Goal: Task Accomplishment & Management: Complete application form

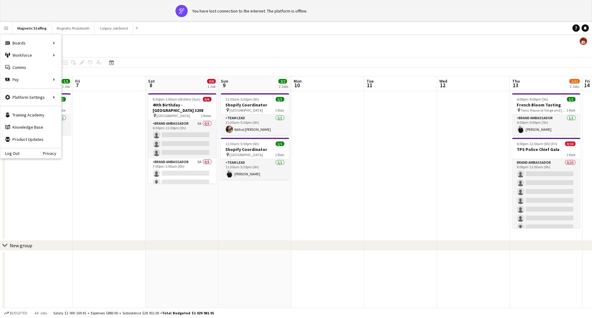
scroll to position [0, 275]
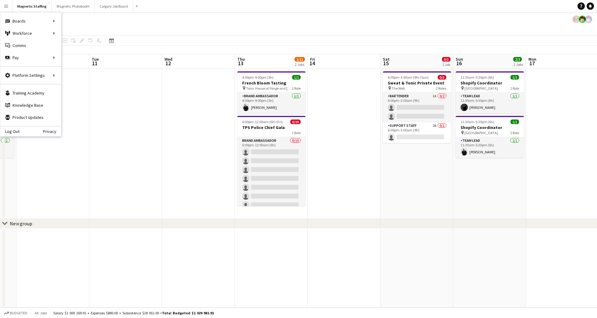
click at [353, 160] on app-date-cell at bounding box center [344, 144] width 73 height 150
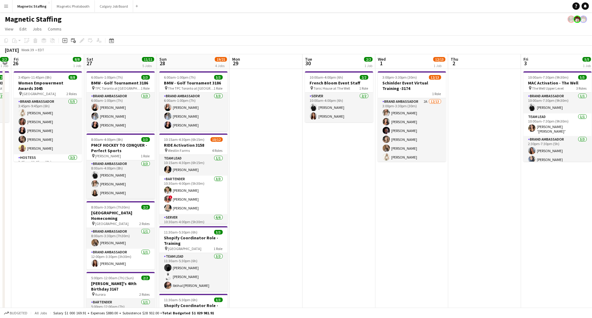
scroll to position [0, 134]
click at [342, 176] on app-date-cell "10:00am-4:00pm (6h) 2/2 French Bloom Event Staff pin Tonic House at The Well 1 …" at bounding box center [339, 239] width 73 height 341
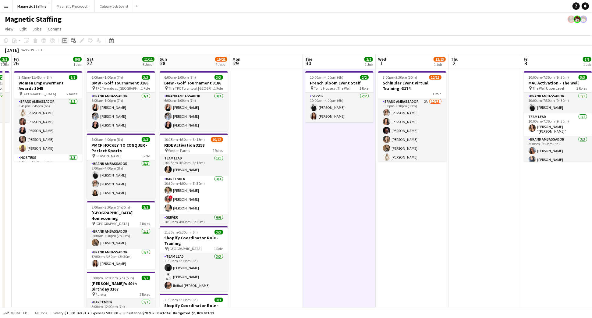
click at [61, 41] on div "Add job" at bounding box center [64, 40] width 7 height 7
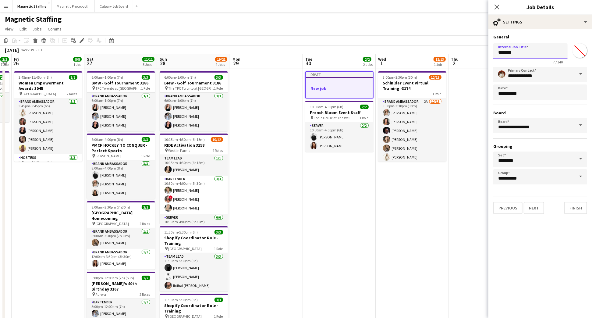
drag, startPoint x: 516, startPoint y: 56, endPoint x: 481, endPoint y: 57, distance: 34.5
click at [481, 57] on body "Menu Boards Boards Boards All jobs Status Workforce Workforce My Workforce Recr…" at bounding box center [296, 224] width 592 height 449
drag, startPoint x: 517, startPoint y: 55, endPoint x: 476, endPoint y: 45, distance: 42.0
click at [479, 48] on body "Menu Boards Boards Boards All jobs Status Workforce Workforce My Workforce Recr…" at bounding box center [296, 224] width 592 height 449
type input "**********"
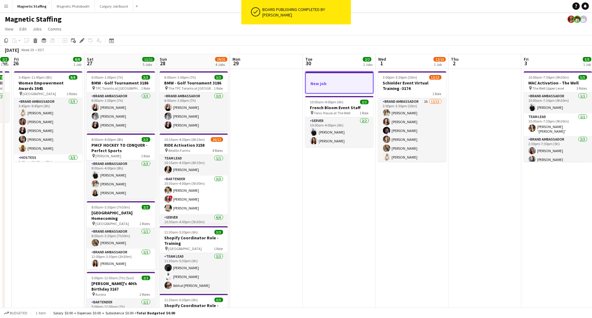
click at [336, 81] on h3 "New job" at bounding box center [339, 83] width 67 height 5
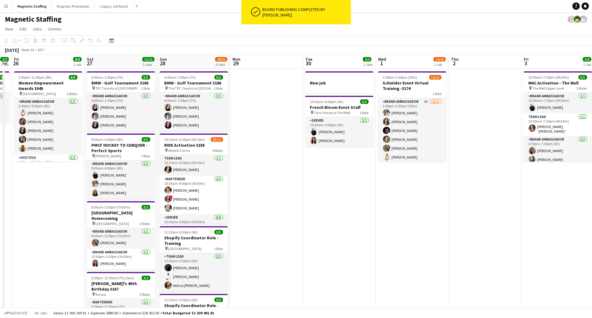
drag, startPoint x: 317, startPoint y: 81, endPoint x: 246, endPoint y: 80, distance: 71.0
click at [317, 81] on h3 "New job" at bounding box center [339, 82] width 68 height 5
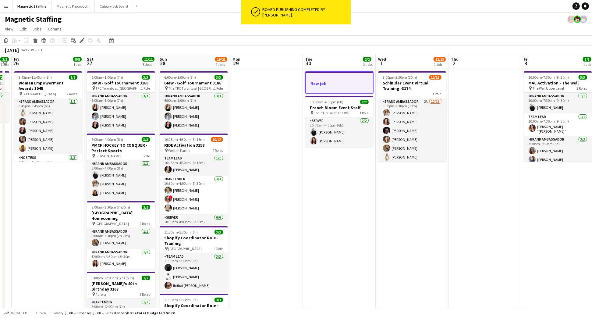
drag, startPoint x: 80, startPoint y: 42, endPoint x: 87, endPoint y: 64, distance: 23.1
click at [80, 42] on icon at bounding box center [81, 42] width 2 height 2
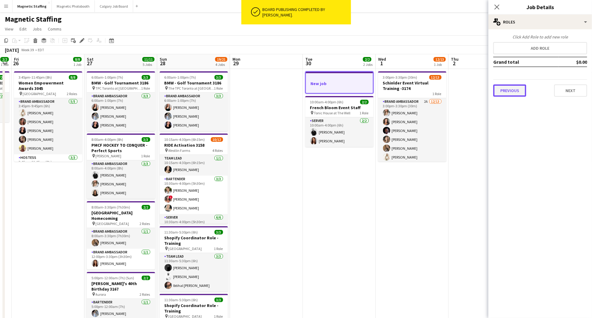
click at [506, 91] on button "Previous" at bounding box center [510, 90] width 33 height 12
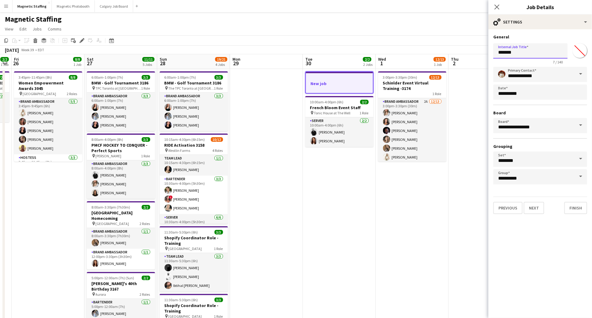
drag, startPoint x: 518, startPoint y: 50, endPoint x: 461, endPoint y: 54, distance: 57.2
click at [469, 54] on body "Menu Boards Boards Boards All jobs Status Workforce Workforce My Workforce Recr…" at bounding box center [296, 224] width 592 height 449
type input "**********"
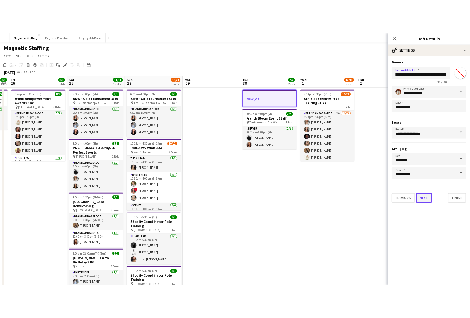
scroll to position [0, 0]
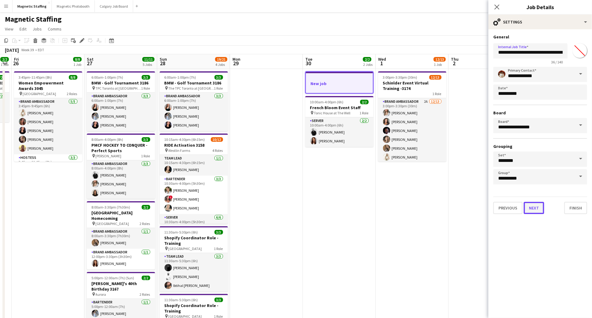
click at [541, 208] on button "Next" at bounding box center [534, 208] width 20 height 12
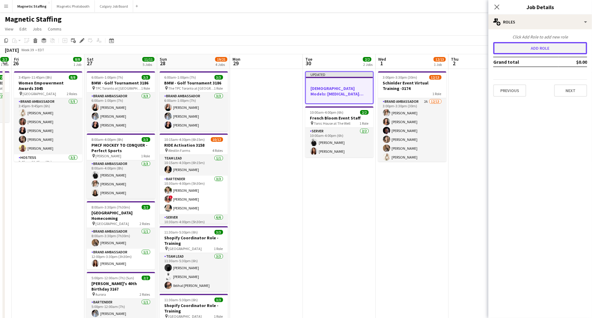
click at [536, 52] on button "Add role" at bounding box center [541, 48] width 94 height 12
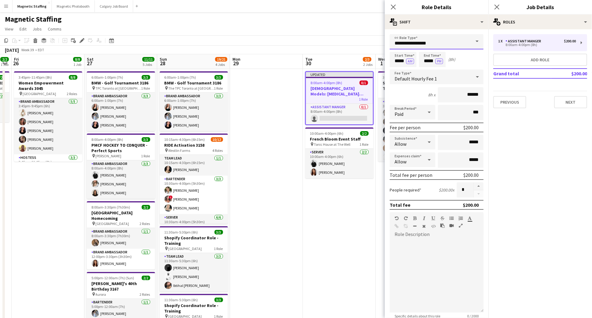
click at [463, 36] on input "**********" at bounding box center [437, 41] width 94 height 15
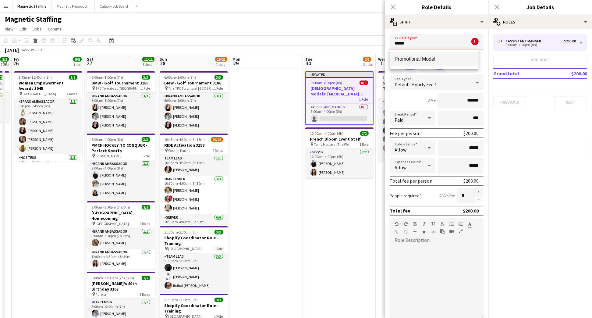
click at [426, 57] on span "Promotional Model" at bounding box center [434, 59] width 79 height 6
type input "**********"
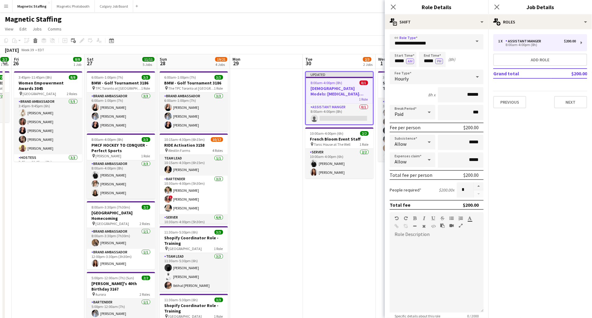
click at [460, 102] on form "**********" at bounding box center [437, 223] width 104 height 379
click at [422, 78] on div "Hourly" at bounding box center [431, 76] width 82 height 15
click at [416, 108] on span "Fixed" at bounding box center [434, 109] width 79 height 6
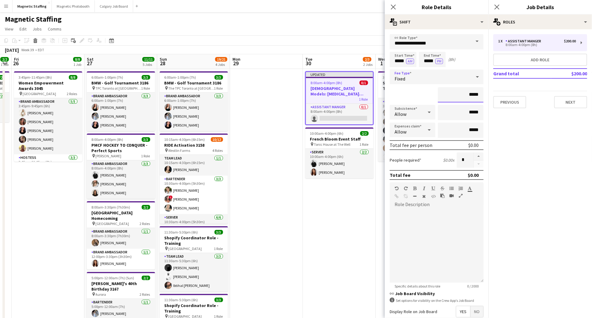
click at [450, 98] on input "*****" at bounding box center [461, 94] width 46 height 15
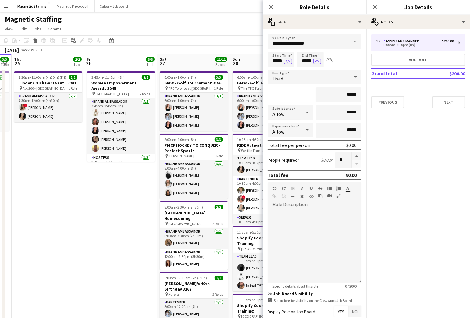
drag, startPoint x: 336, startPoint y: 96, endPoint x: 364, endPoint y: 95, distance: 27.4
click at [364, 95] on mat-expansion-panel "**********" at bounding box center [315, 173] width 104 height 289
type input "**"
type input "****"
click at [287, 96] on div "****" at bounding box center [315, 94] width 94 height 15
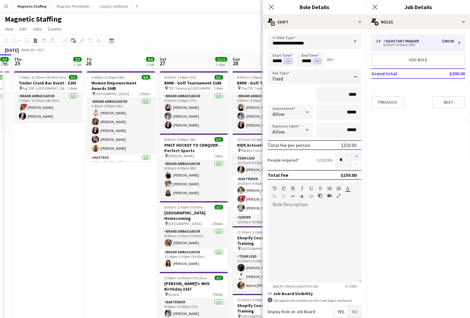
click at [352, 156] on button "button" at bounding box center [357, 156] width 10 height 8
type input "*"
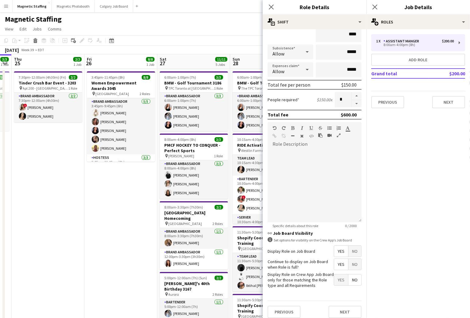
scroll to position [63, 0]
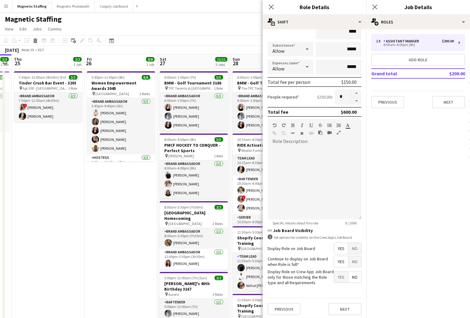
click at [350, 259] on span "No" at bounding box center [354, 261] width 13 height 11
drag, startPoint x: 341, startPoint y: 306, endPoint x: 345, endPoint y: 302, distance: 5.6
click at [341, 306] on button "Next" at bounding box center [345, 309] width 33 height 12
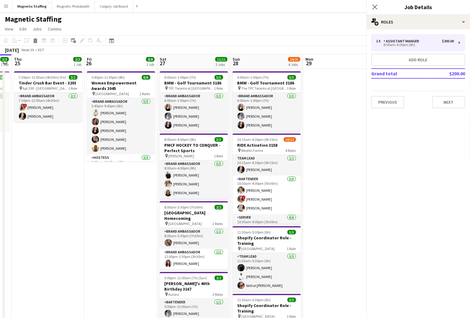
scroll to position [0, 0]
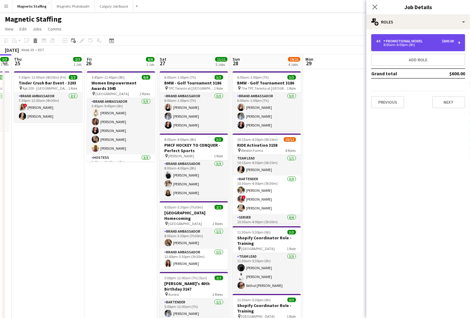
click at [390, 46] on div "8:00am-4:00pm (8h)" at bounding box center [415, 44] width 78 height 3
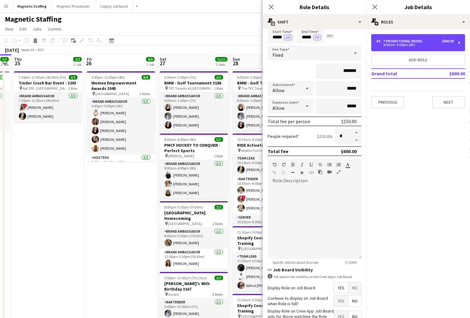
scroll to position [63, 0]
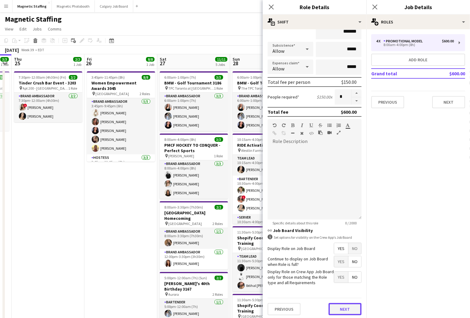
click at [339, 306] on button "Next" at bounding box center [345, 309] width 33 height 12
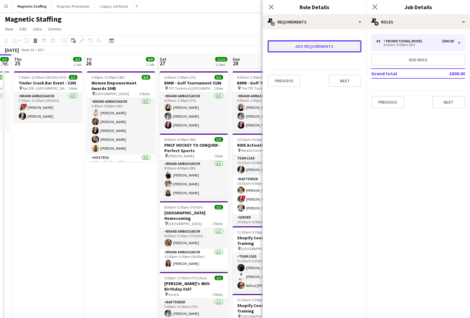
click at [321, 47] on button "Add requirements" at bounding box center [315, 46] width 94 height 12
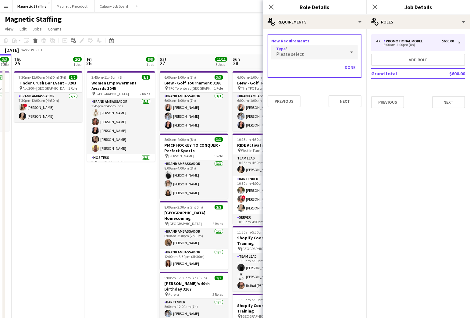
click at [319, 49] on div "Please select" at bounding box center [308, 52] width 74 height 15
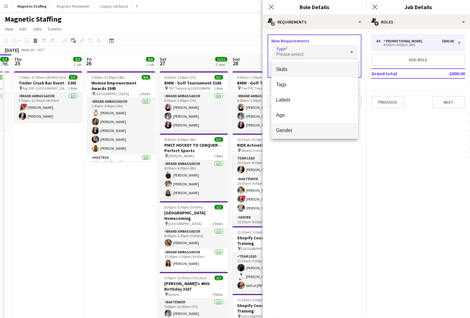
click at [312, 129] on span "Gender" at bounding box center [314, 130] width 77 height 6
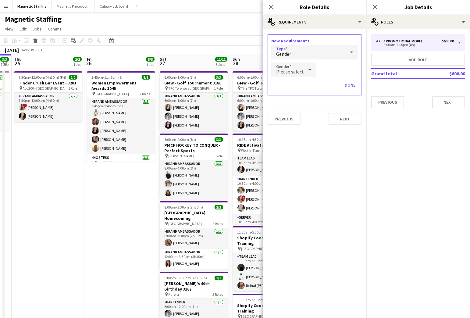
click at [306, 69] on icon at bounding box center [309, 70] width 7 height 12
click at [300, 87] on span "Female" at bounding box center [293, 87] width 34 height 6
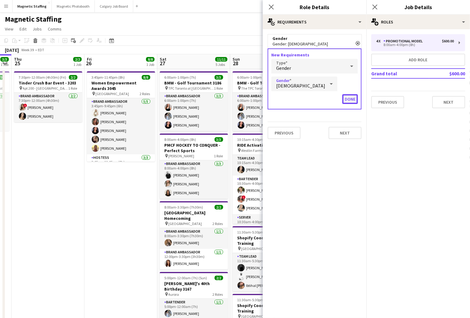
click at [351, 99] on button "Done" at bounding box center [350, 99] width 16 height 10
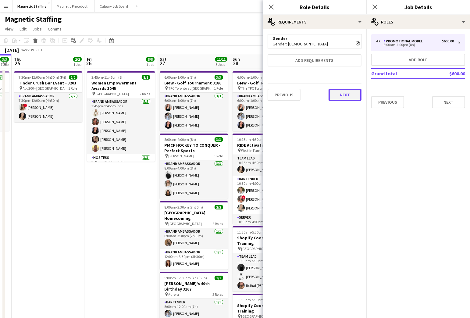
click at [350, 95] on button "Next" at bounding box center [345, 95] width 33 height 12
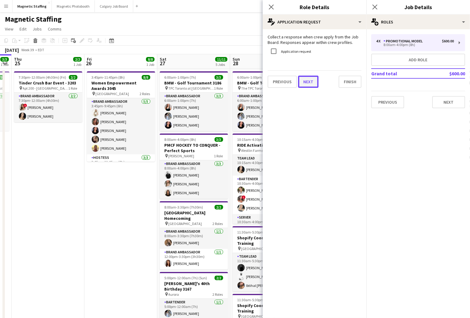
click at [312, 82] on button "Next" at bounding box center [308, 82] width 20 height 12
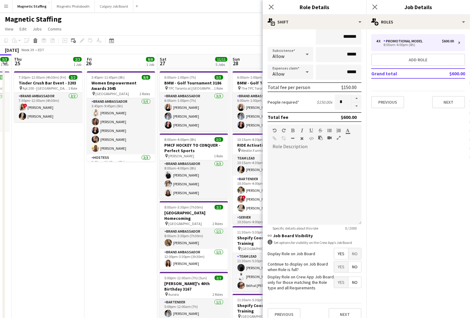
scroll to position [79, 0]
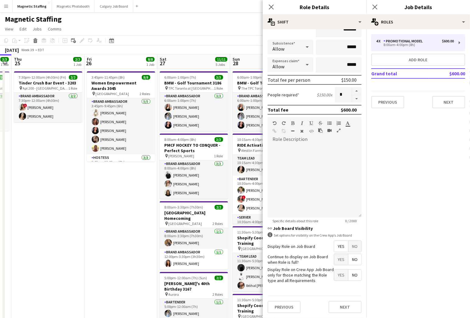
click at [344, 296] on div "Previous Next" at bounding box center [315, 307] width 94 height 22
click at [445, 105] on button "Next" at bounding box center [448, 102] width 33 height 12
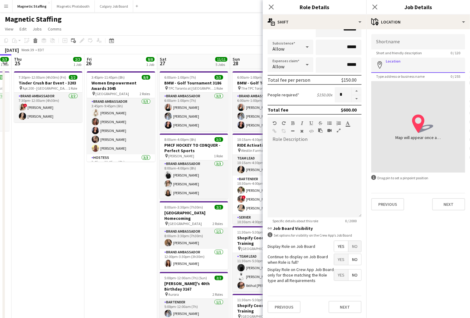
click at [422, 67] on input "Location" at bounding box center [418, 65] width 94 height 15
paste input "**********"
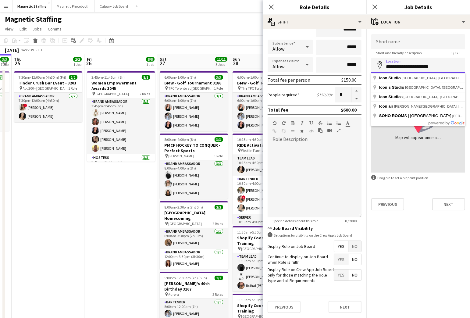
drag, startPoint x: 443, startPoint y: 65, endPoint x: 408, endPoint y: 66, distance: 34.5
click at [409, 67] on input "**********" at bounding box center [418, 65] width 94 height 15
type input "**********"
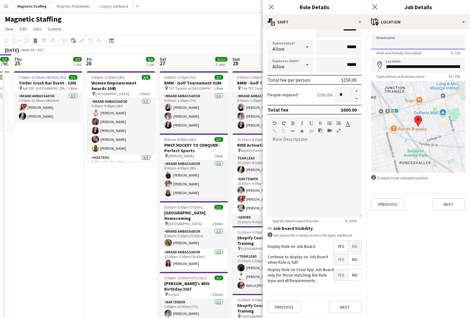
click at [404, 46] on input "Shortname" at bounding box center [418, 41] width 94 height 15
paste input "**********"
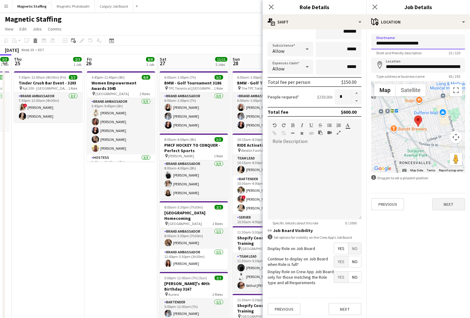
type input "**********"
click at [452, 205] on button "Next" at bounding box center [448, 204] width 33 height 12
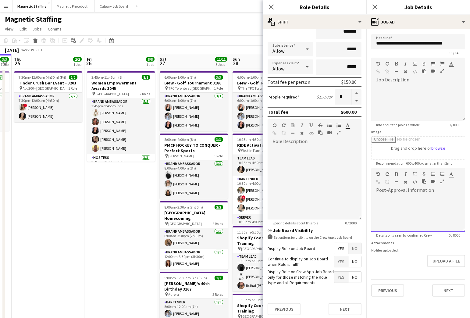
click at [393, 194] on div at bounding box center [418, 211] width 94 height 41
paste div
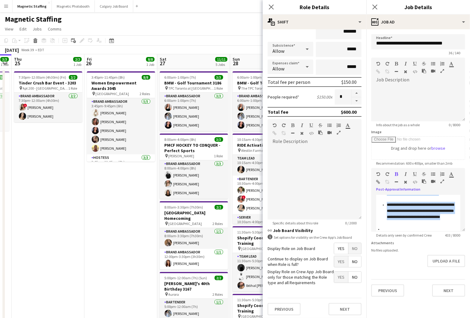
click at [442, 180] on icon "button" at bounding box center [442, 181] width 4 height 4
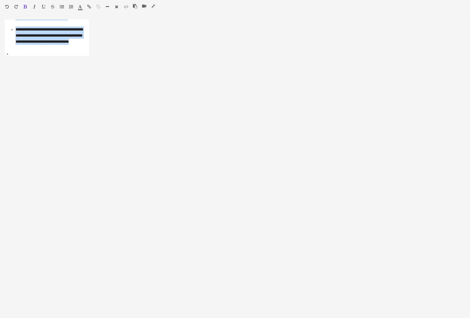
scroll to position [0, 0]
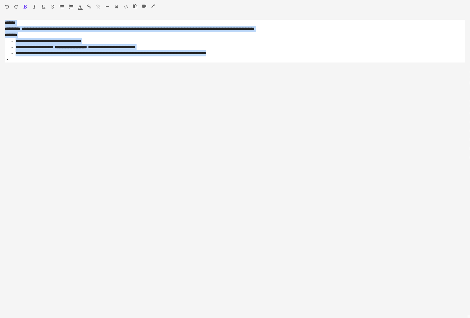
click at [152, 5] on icon "button" at bounding box center [153, 6] width 4 height 4
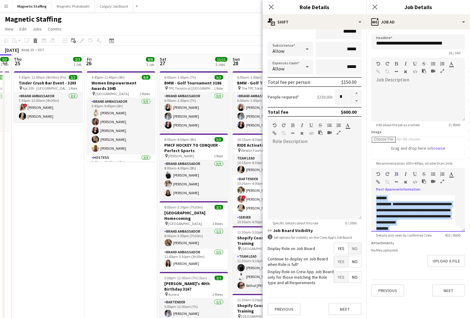
click at [429, 223] on p "**********" at bounding box center [415, 210] width 79 height 30
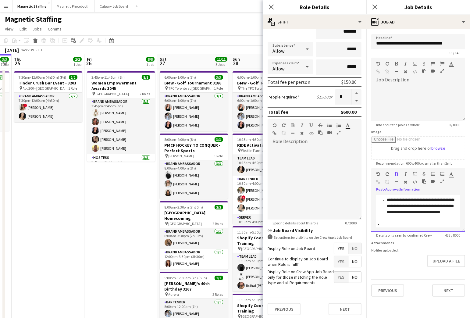
scroll to position [66, 0]
click at [411, 221] on li at bounding box center [421, 224] width 78 height 6
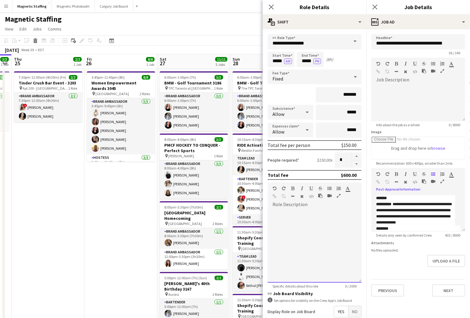
click at [298, 215] on div at bounding box center [315, 245] width 94 height 73
paste div
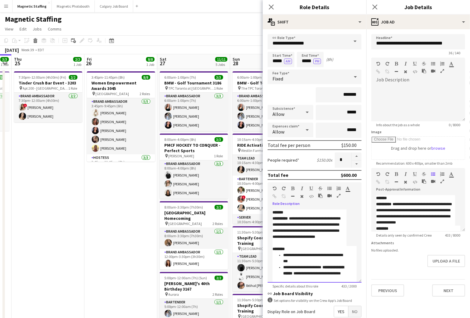
scroll to position [30, 0]
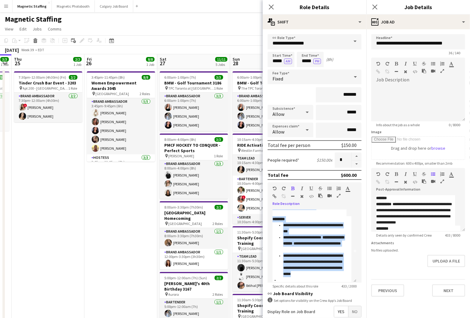
click at [339, 195] on icon "button" at bounding box center [339, 196] width 4 height 4
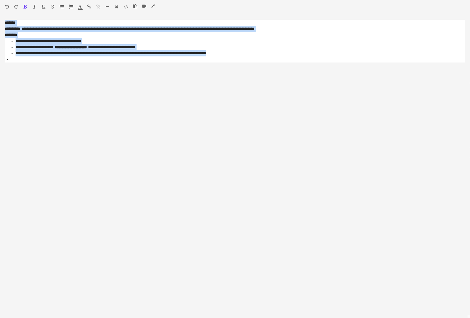
click at [127, 7] on icon "button" at bounding box center [126, 7] width 5 height 4
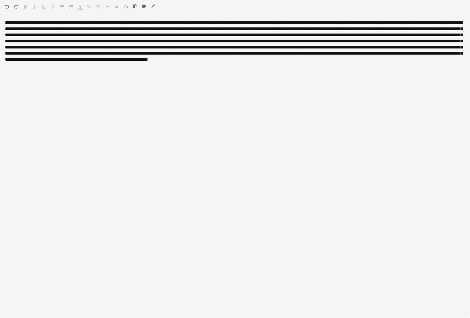
click at [126, 6] on icon "button" at bounding box center [126, 7] width 5 height 4
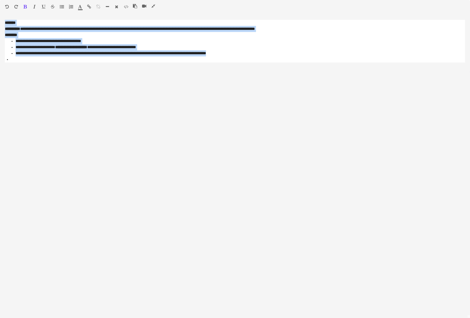
click at [118, 8] on icon "button" at bounding box center [116, 7] width 3 height 4
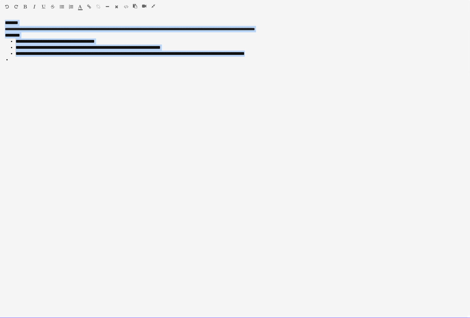
click at [69, 32] on p "**********" at bounding box center [235, 26] width 460 height 12
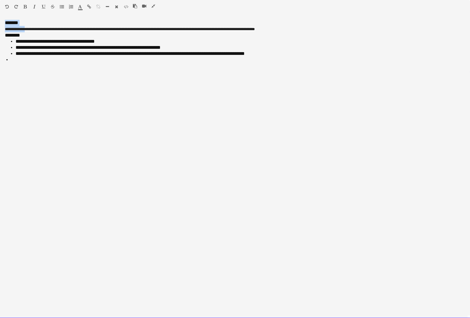
drag, startPoint x: 27, startPoint y: 30, endPoint x: -2, endPoint y: 20, distance: 30.8
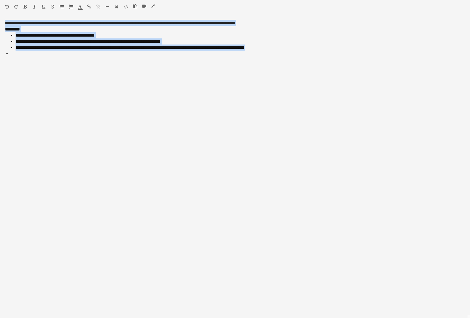
click at [117, 6] on icon "button" at bounding box center [116, 7] width 3 height 4
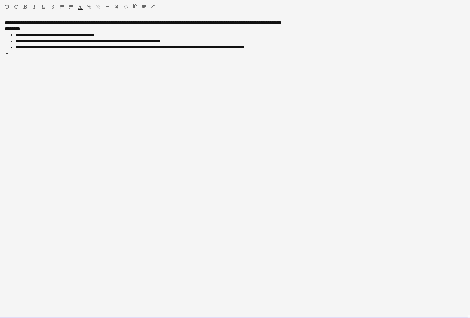
click at [96, 37] on li "**********" at bounding box center [241, 35] width 450 height 6
click at [191, 24] on p "**********" at bounding box center [235, 23] width 460 height 6
click at [45, 31] on p "********" at bounding box center [235, 29] width 460 height 6
click at [20, 53] on li at bounding box center [238, 53] width 454 height 6
click at [5, 23] on p "**********" at bounding box center [235, 23] width 460 height 6
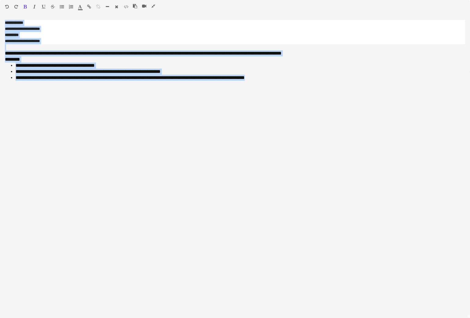
click at [118, 7] on icon "button" at bounding box center [116, 7] width 3 height 4
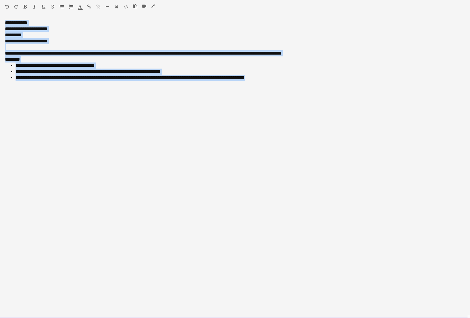
drag, startPoint x: 107, startPoint y: 46, endPoint x: 101, endPoint y: 45, distance: 6.7
click at [107, 46] on p at bounding box center [235, 47] width 460 height 6
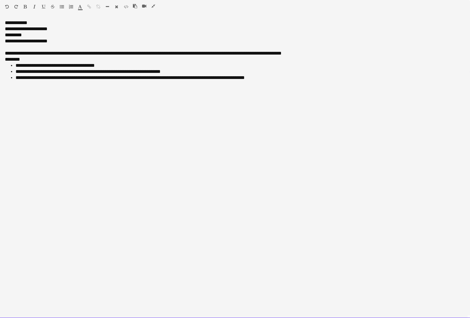
click at [43, 24] on p "**********" at bounding box center [235, 26] width 460 height 12
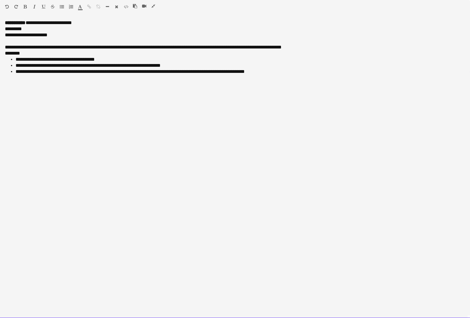
click at [5, 28] on p "**********" at bounding box center [235, 32] width 460 height 12
click at [101, 22] on p "**********" at bounding box center [235, 23] width 460 height 6
click at [77, 21] on p "**********" at bounding box center [235, 23] width 460 height 6
click at [116, 25] on p "**********" at bounding box center [235, 23] width 460 height 6
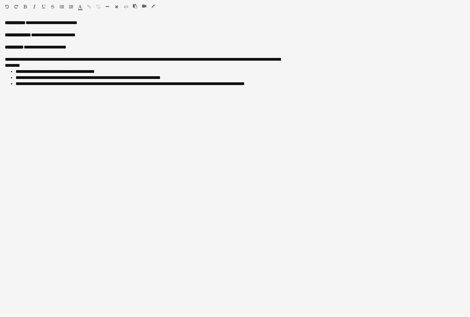
click at [67, 36] on p "**********" at bounding box center [235, 35] width 460 height 6
click at [77, 35] on p "**********" at bounding box center [235, 35] width 460 height 6
click at [82, 113] on div "**********" at bounding box center [235, 169] width 470 height 298
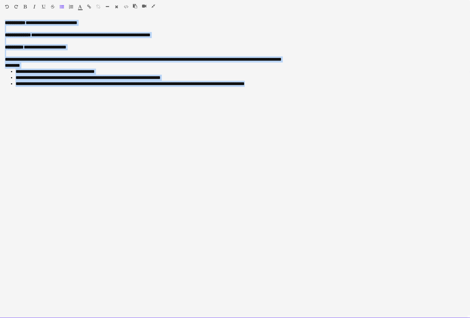
drag, startPoint x: 282, startPoint y: 86, endPoint x: -31, endPoint y: -14, distance: 328.8
click at [105, 77] on li "**********" at bounding box center [241, 78] width 450 height 6
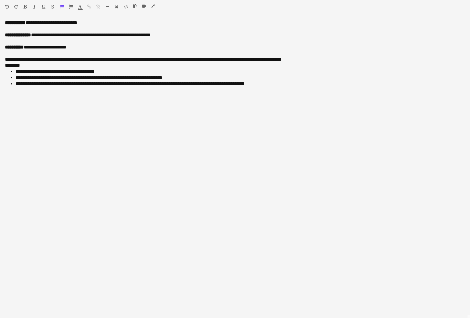
click at [154, 4] on icon "button" at bounding box center [153, 6] width 4 height 4
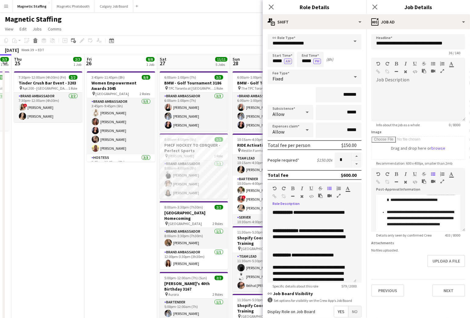
scroll to position [59, 0]
click at [319, 234] on p "**********" at bounding box center [310, 237] width 74 height 18
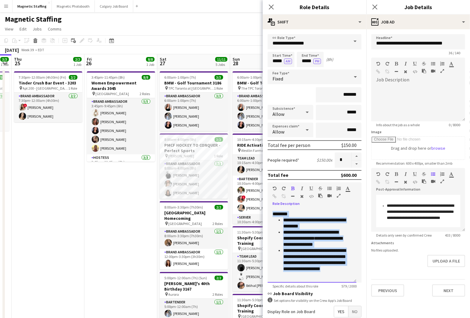
scroll to position [63, 0]
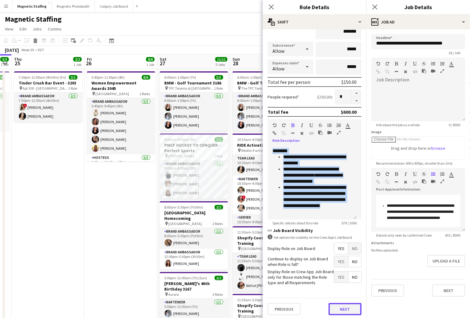
click at [346, 307] on button "Next" at bounding box center [345, 309] width 33 height 12
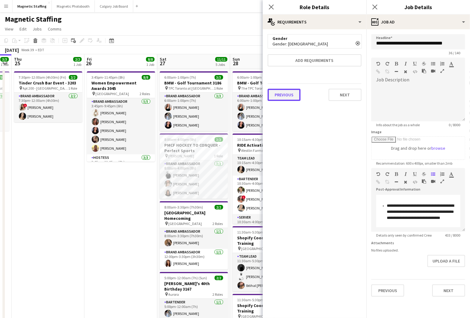
click at [289, 97] on button "Previous" at bounding box center [284, 95] width 33 height 12
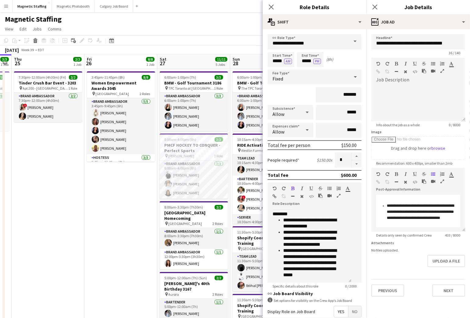
scroll to position [84, 0]
click at [311, 61] on input "*****" at bounding box center [310, 59] width 27 height 15
drag, startPoint x: 305, startPoint y: 60, endPoint x: 294, endPoint y: 61, distance: 10.7
click at [294, 61] on div "Start Time ***** AM End Time ***** PM (8h)" at bounding box center [315, 59] width 94 height 15
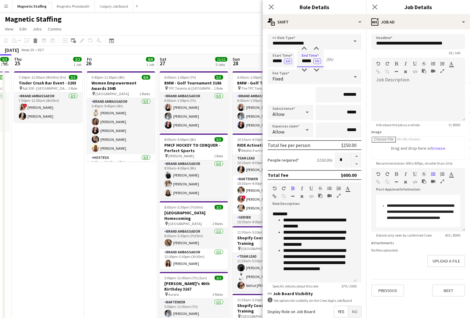
type input "*****"
click at [349, 58] on div "Start Time ***** AM End Time ***** PM (5h)" at bounding box center [315, 59] width 94 height 15
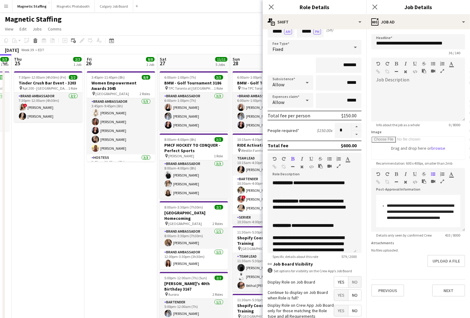
scroll to position [0, 0]
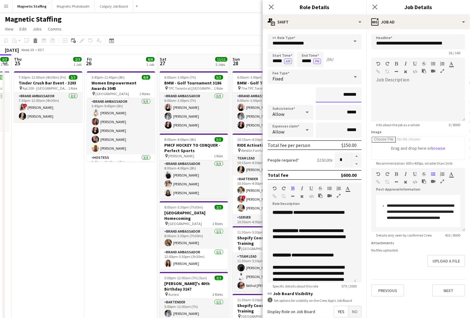
click at [343, 94] on input "*******" at bounding box center [339, 94] width 46 height 15
type input "*******"
click at [306, 93] on div "*******" at bounding box center [315, 94] width 94 height 15
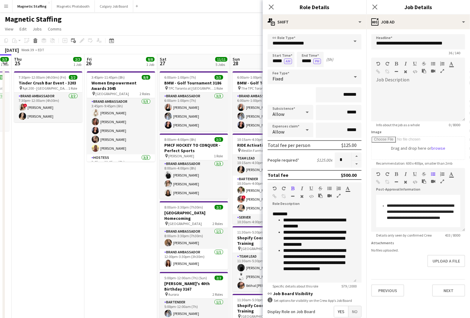
scroll to position [63, 0]
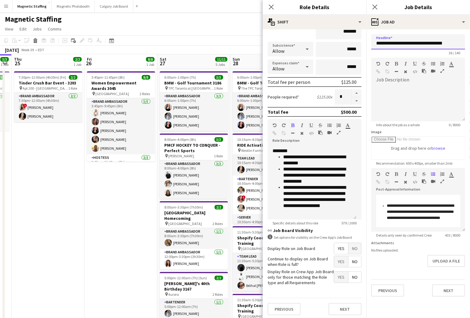
drag, startPoint x: 438, startPoint y: 44, endPoint x: 465, endPoint y: 43, distance: 27.2
click at [465, 43] on form "**********" at bounding box center [418, 165] width 104 height 262
type input "**********"
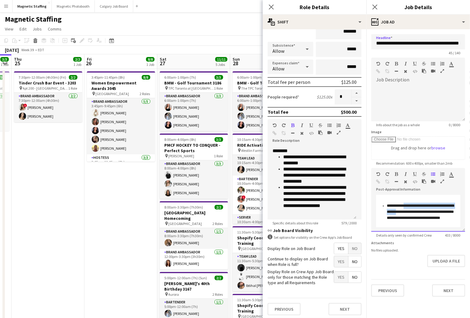
click at [407, 208] on li "**********" at bounding box center [421, 215] width 68 height 24
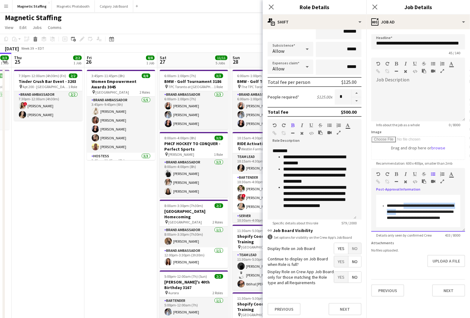
scroll to position [130, 0]
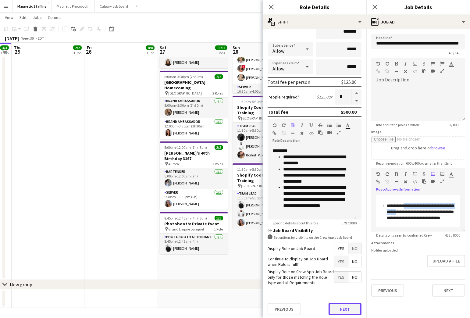
click at [343, 308] on button "Next" at bounding box center [345, 309] width 33 height 12
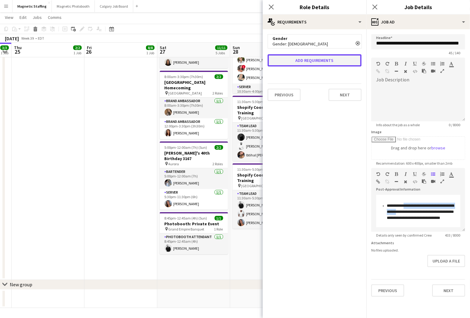
click at [338, 61] on button "Add requirements" at bounding box center [315, 60] width 94 height 12
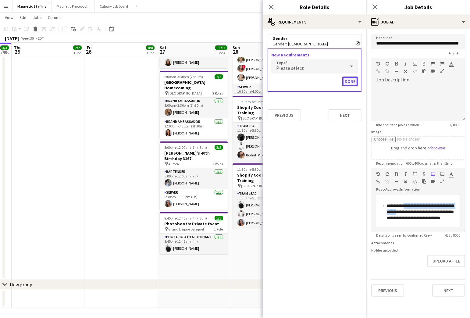
click at [348, 82] on button "Done" at bounding box center [350, 82] width 16 height 10
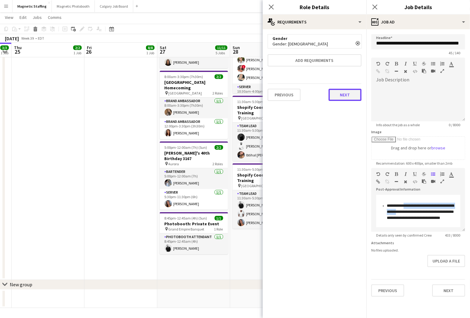
click at [354, 93] on button "Next" at bounding box center [345, 95] width 33 height 12
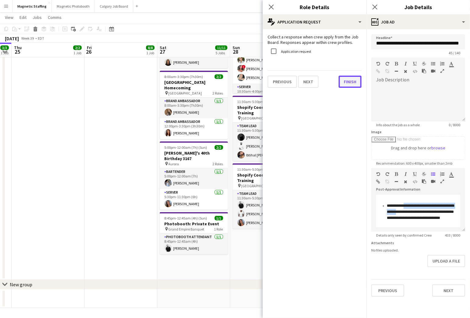
click at [348, 83] on button "Finish" at bounding box center [350, 82] width 23 height 12
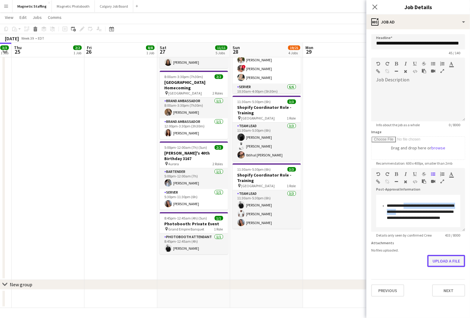
click at [443, 260] on button "Upload a file" at bounding box center [446, 261] width 38 height 12
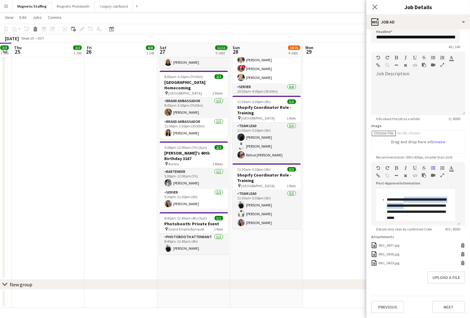
scroll to position [10, 0]
click at [450, 307] on button "Next" at bounding box center [448, 307] width 33 height 12
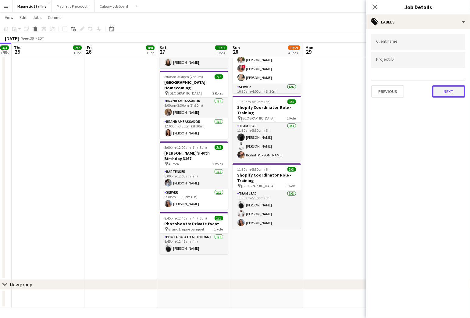
click at [440, 89] on button "Next" at bounding box center [448, 91] width 33 height 12
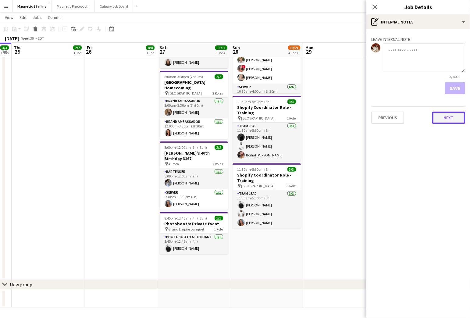
click at [456, 119] on button "Next" at bounding box center [448, 118] width 33 height 12
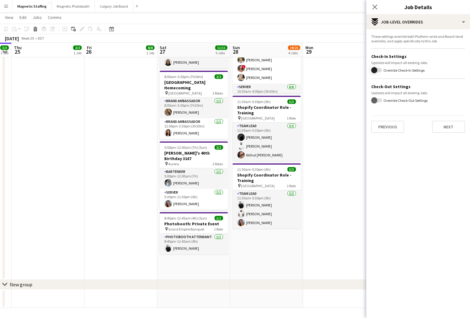
click at [374, 69] on span "button" at bounding box center [374, 70] width 6 height 6
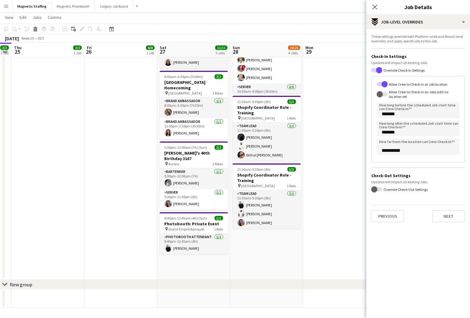
drag, startPoint x: 380, startPoint y: 71, endPoint x: 383, endPoint y: 75, distance: 5.2
click at [380, 71] on span "button" at bounding box center [379, 70] width 6 height 6
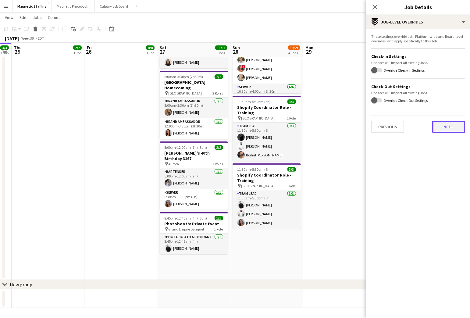
click at [452, 125] on button "Next" at bounding box center [448, 127] width 33 height 12
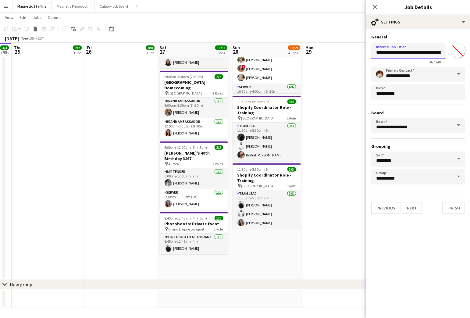
click at [426, 54] on input "**********" at bounding box center [408, 50] width 74 height 15
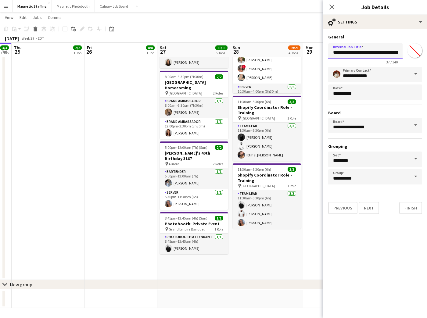
click at [388, 53] on input "**********" at bounding box center [365, 50] width 74 height 15
type input "**********"
click at [412, 207] on button "Finish" at bounding box center [410, 208] width 23 height 12
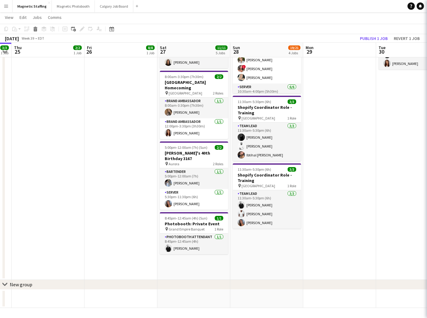
scroll to position [0, 0]
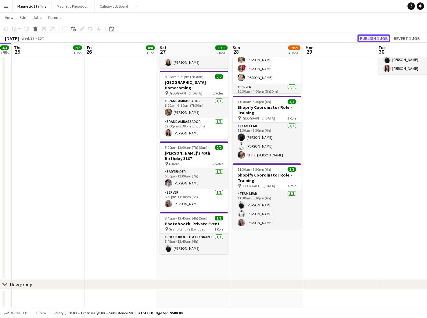
click at [365, 36] on button "Publish 1 job" at bounding box center [373, 38] width 33 height 8
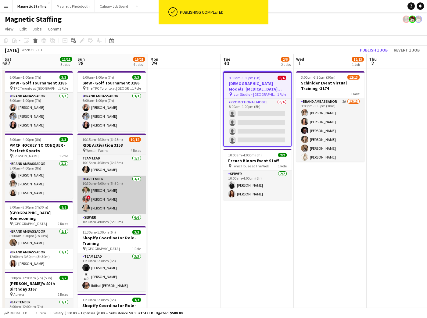
scroll to position [0, 217]
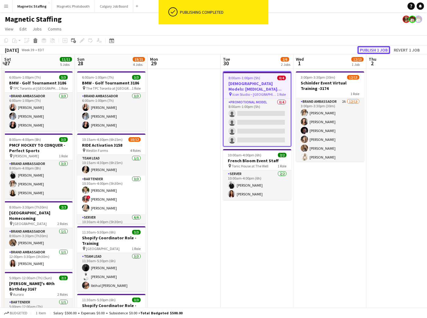
click at [383, 51] on button "Publish 1 job" at bounding box center [373, 50] width 33 height 8
click at [244, 92] on span "Icon Studio – [GEOGRAPHIC_DATA]" at bounding box center [254, 94] width 45 height 5
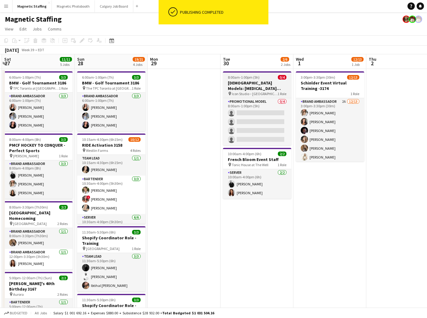
click at [244, 92] on span "Icon Studio – [GEOGRAPHIC_DATA]" at bounding box center [255, 93] width 46 height 5
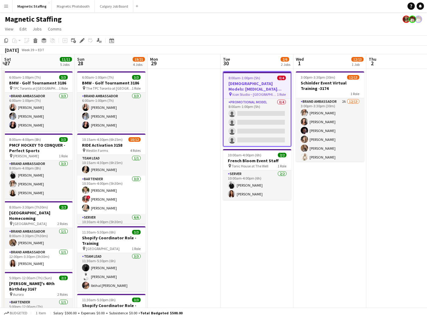
click at [249, 81] on h3 "Female Models: Hair Extension Models | 3228" at bounding box center [256, 86] width 67 height 11
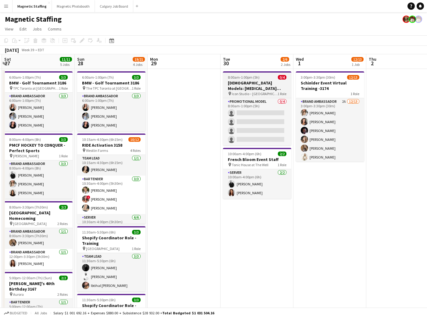
click at [249, 81] on h3 "Female Models: Hair Extension Models | 3228" at bounding box center [257, 85] width 68 height 11
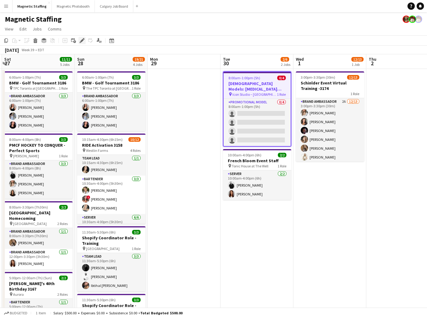
click at [80, 42] on icon "Edit" at bounding box center [82, 40] width 5 height 5
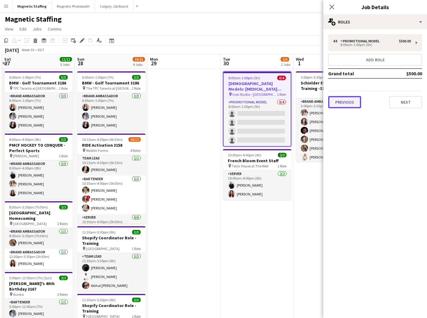
click at [351, 102] on button "Previous" at bounding box center [344, 102] width 33 height 12
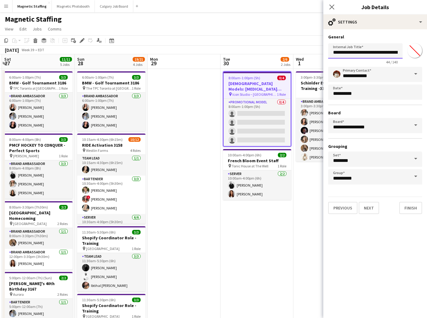
drag, startPoint x: 391, startPoint y: 53, endPoint x: 389, endPoint y: 47, distance: 6.7
click at [391, 53] on input "**********" at bounding box center [365, 50] width 74 height 15
type input "**********"
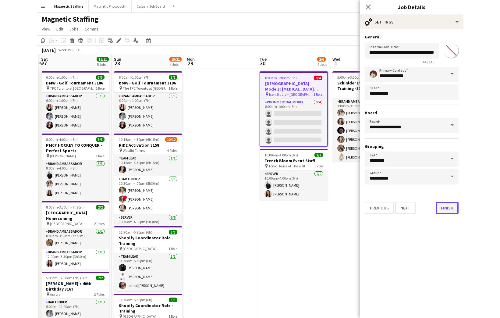
scroll to position [0, 0]
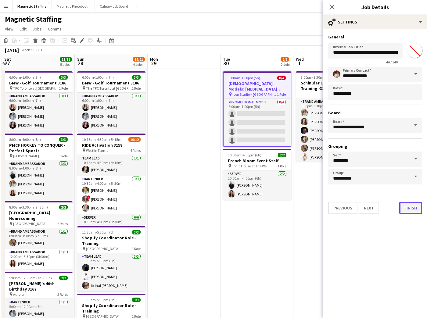
click at [415, 208] on button "Finish" at bounding box center [410, 208] width 23 height 12
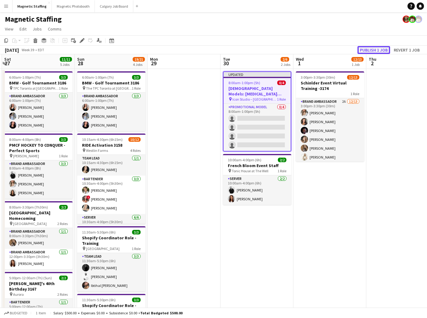
click at [378, 52] on button "Publish 1 job" at bounding box center [373, 50] width 33 height 8
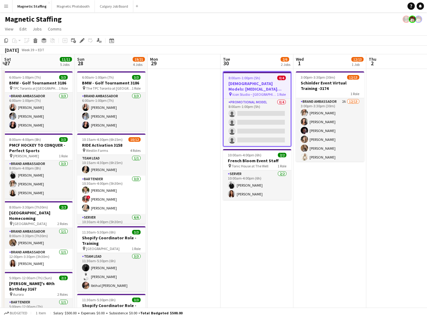
click at [244, 84] on h3 "[DEMOGRAPHIC_DATA] Models: Hair Extension Models | 3321" at bounding box center [256, 86] width 67 height 11
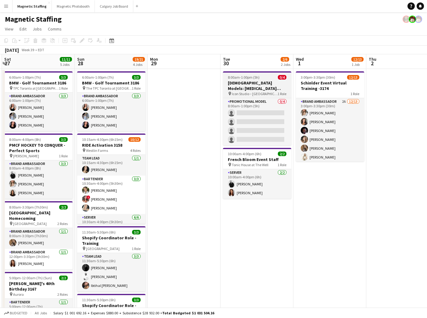
drag, startPoint x: 272, startPoint y: 84, endPoint x: 248, endPoint y: 90, distance: 24.7
click at [272, 84] on h3 "[DEMOGRAPHIC_DATA] Models: Hair Extension Models | 3321" at bounding box center [257, 85] width 68 height 11
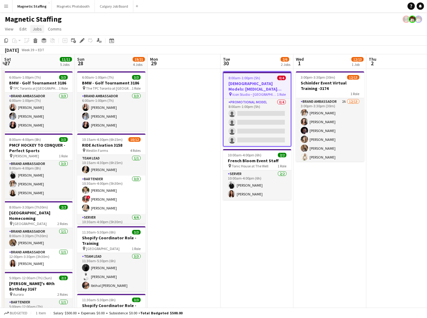
click at [35, 28] on span "Jobs" at bounding box center [37, 28] width 9 height 5
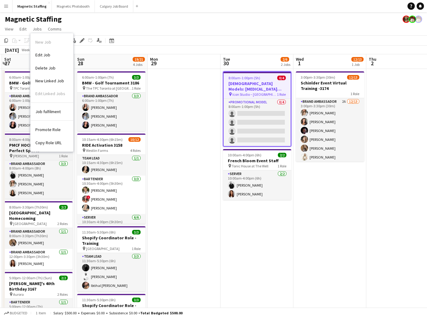
click at [46, 142] on span "Copy Role URL" at bounding box center [48, 142] width 26 height 5
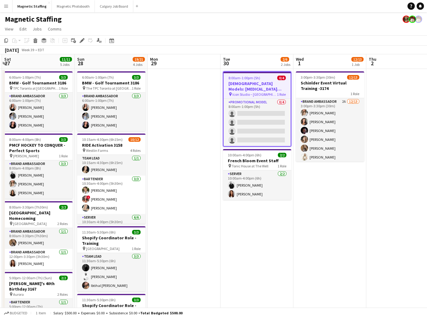
click at [200, 95] on app-date-cell at bounding box center [184, 239] width 73 height 341
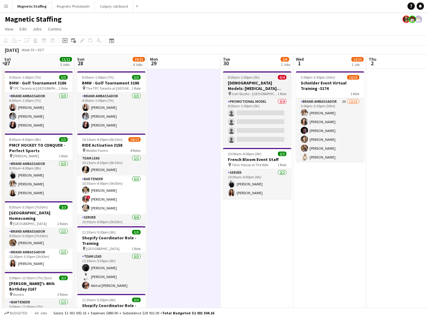
click at [240, 79] on span "8:00am-1:00pm (5h)" at bounding box center [244, 77] width 32 height 5
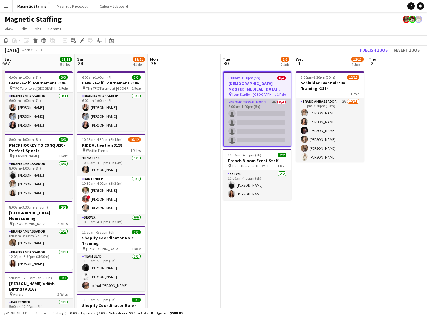
click at [264, 99] on app-card-role "Promotional Model 4A 0/4 8:00am-1:00pm (5h) single-neutral-actions single-neutr…" at bounding box center [256, 122] width 67 height 47
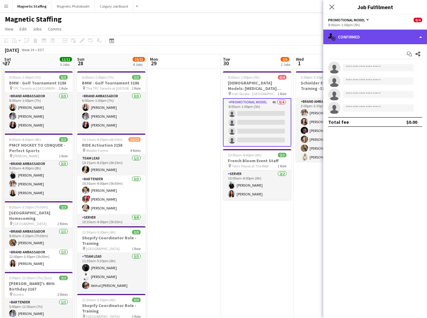
click at [373, 34] on div "single-neutral-actions-check-2 Confirmed" at bounding box center [375, 37] width 104 height 15
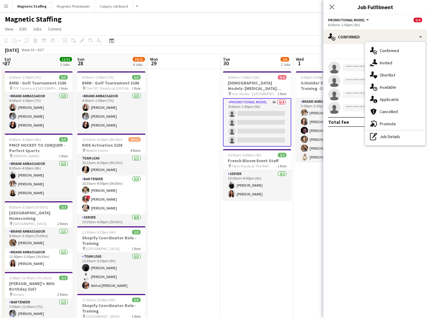
click at [404, 100] on div "single-neutral-actions-information Applicants" at bounding box center [395, 99] width 60 height 12
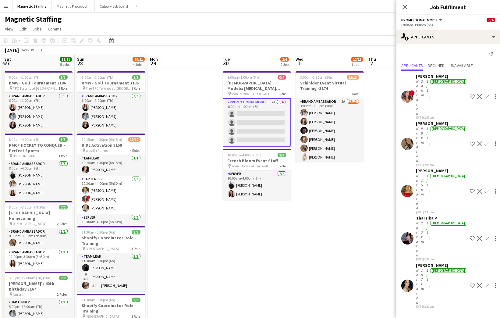
click at [409, 91] on app-user-avatar at bounding box center [407, 97] width 12 height 12
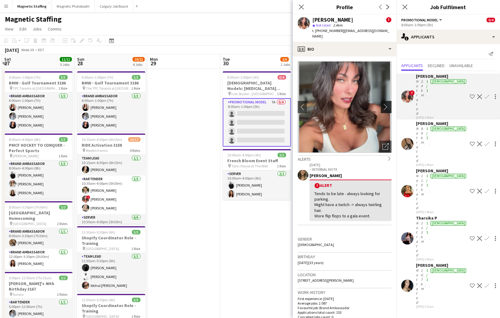
click at [383, 104] on app-icon "chevron-right" at bounding box center [387, 107] width 9 height 6
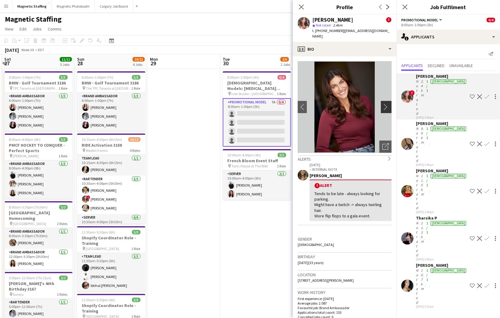
click at [383, 104] on app-icon "chevron-right" at bounding box center [387, 107] width 9 height 6
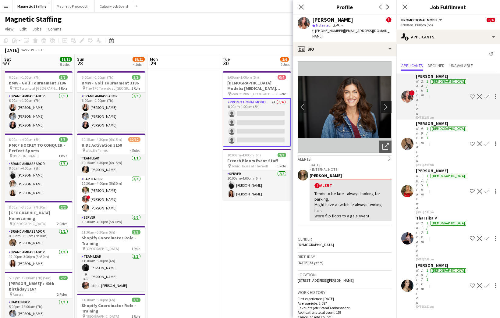
click at [383, 104] on app-icon "chevron-right" at bounding box center [387, 107] width 9 height 6
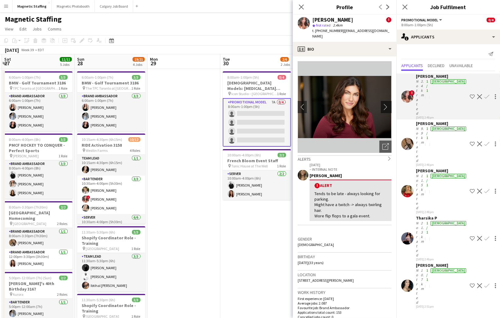
click at [383, 104] on app-icon "chevron-right" at bounding box center [387, 107] width 9 height 6
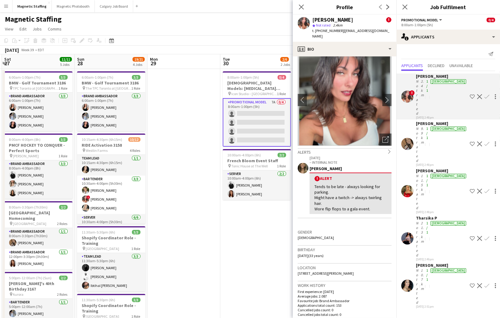
scroll to position [16, 0]
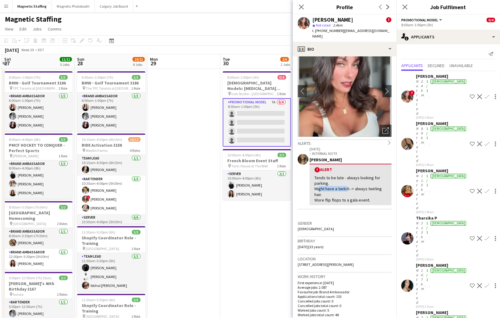
drag, startPoint x: 318, startPoint y: 185, endPoint x: 346, endPoint y: 185, distance: 28.0
click at [346, 185] on div "Tends to be late - always looking for parking. Might have a twitch -> always tw…" at bounding box center [351, 189] width 72 height 28
click at [351, 193] on div "Tends to be late - always looking for parking. Might have a twitch -> always tw…" at bounding box center [351, 189] width 72 height 28
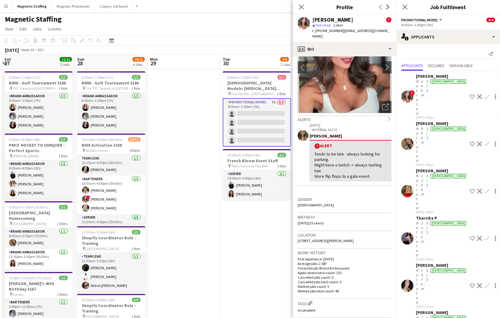
scroll to position [53, 0]
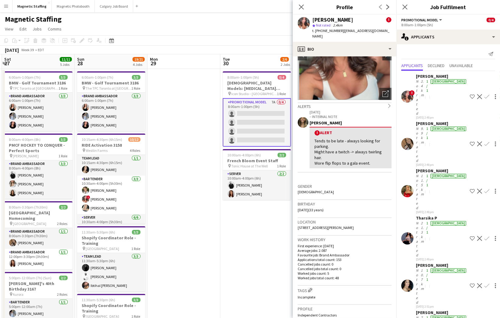
drag, startPoint x: 326, startPoint y: 158, endPoint x: 371, endPoint y: 157, distance: 44.5
click at [371, 157] on div "Tends to be late - always looking for parking. Might have a twitch -> always tw…" at bounding box center [351, 152] width 72 height 28
click at [373, 158] on div "Tends to be late - always looking for parking. Might have a twitch -> always tw…" at bounding box center [351, 152] width 72 height 28
click at [388, 9] on icon "Next" at bounding box center [388, 7] width 5 height 5
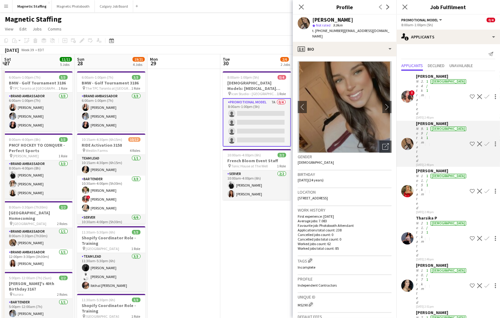
click at [380, 7] on div "Previous Next" at bounding box center [384, 7] width 24 height 14
click at [407, 91] on app-user-avatar at bounding box center [407, 97] width 12 height 12
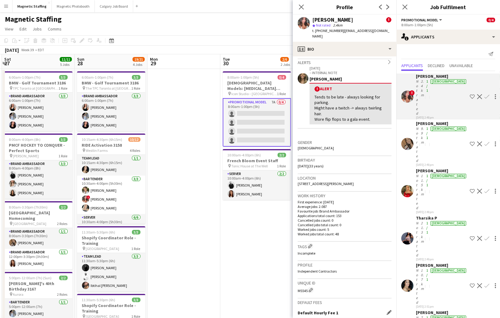
scroll to position [177, 0]
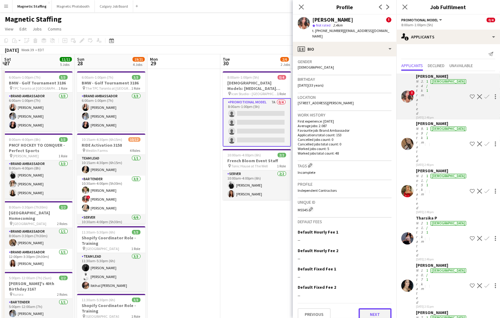
click at [363, 308] on button "Next" at bounding box center [375, 314] width 33 height 12
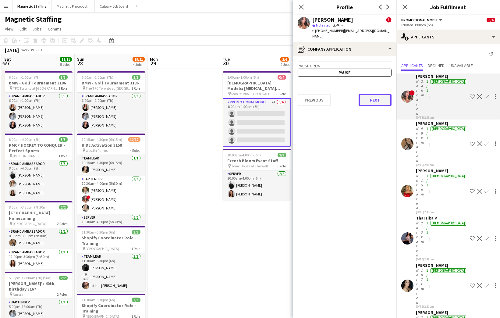
click at [369, 94] on button "Next" at bounding box center [375, 100] width 33 height 12
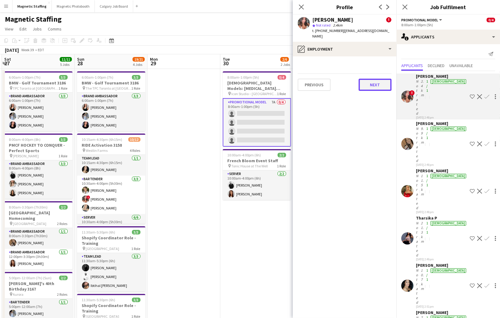
click at [378, 80] on button "Next" at bounding box center [375, 85] width 33 height 12
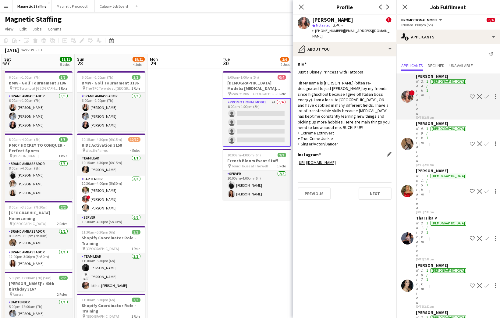
click at [336, 160] on link "https://www.instagram.com/alyssa_cee" at bounding box center [317, 162] width 38 height 5
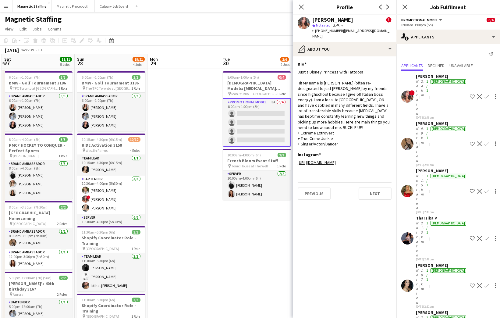
click at [424, 121] on div "[PERSON_NAME]" at bounding box center [442, 123] width 52 height 5
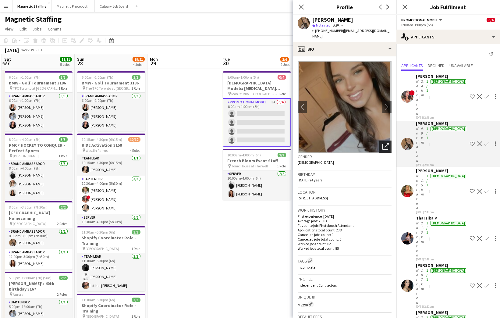
click at [383, 143] on icon "Open photos pop-in" at bounding box center [386, 146] width 6 height 6
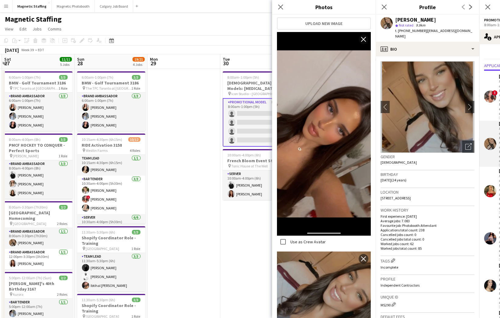
scroll to position [134, 0]
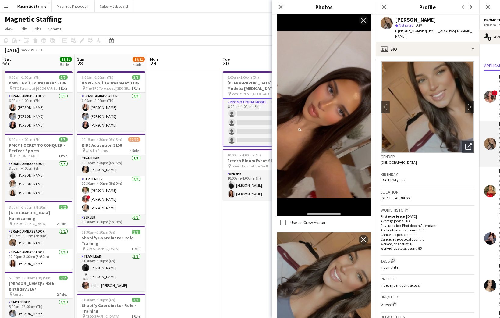
click at [361, 19] on app-icon "close" at bounding box center [364, 20] width 6 height 5
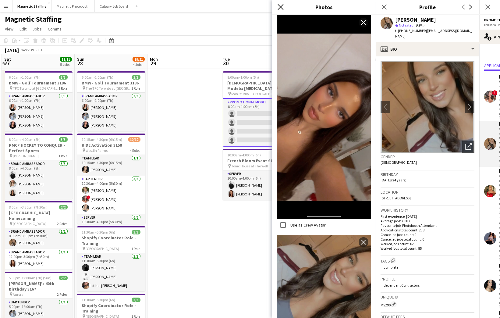
click at [281, 4] on icon "Close pop-in" at bounding box center [281, 7] width 6 height 6
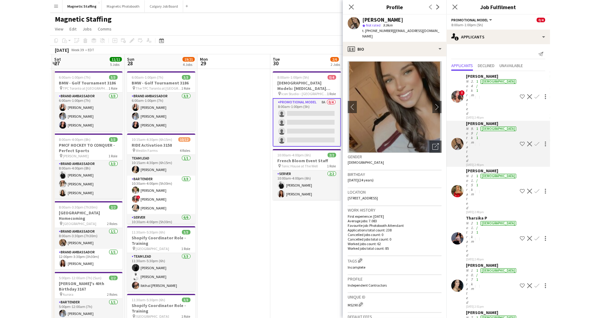
scroll to position [95, 0]
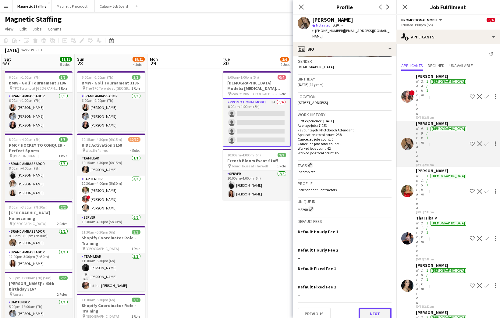
click at [379, 308] on button "Next" at bounding box center [375, 314] width 33 height 12
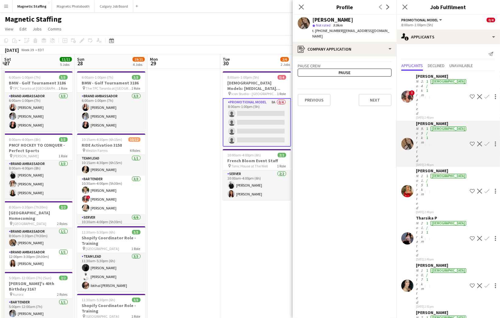
click at [371, 89] on div "Previous Next" at bounding box center [345, 97] width 94 height 17
click at [372, 94] on button "Next" at bounding box center [375, 100] width 33 height 12
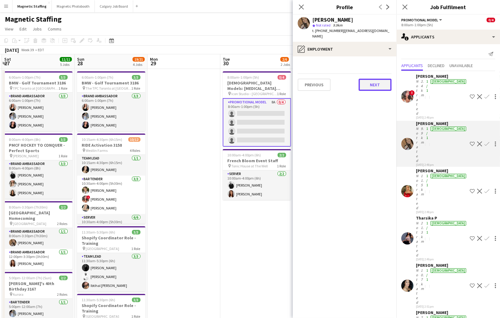
click at [374, 80] on button "Next" at bounding box center [375, 85] width 33 height 12
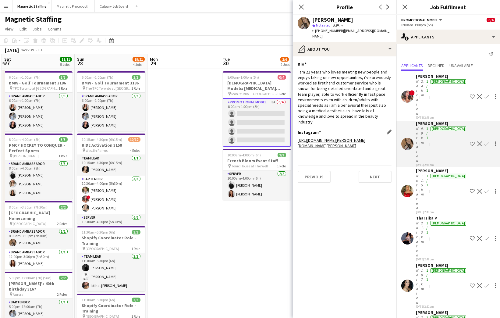
click at [350, 137] on link "https://www.instagram.com/erica.musso" at bounding box center [332, 142] width 68 height 11
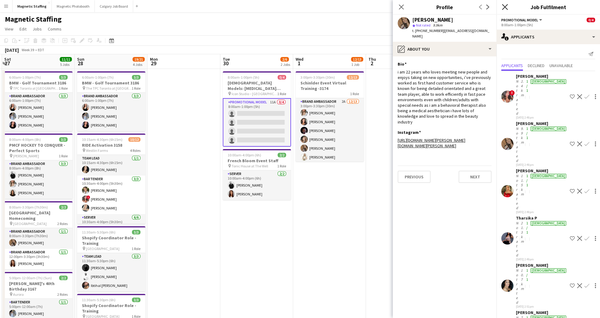
click at [505, 5] on icon "Close pop-in" at bounding box center [505, 7] width 6 height 6
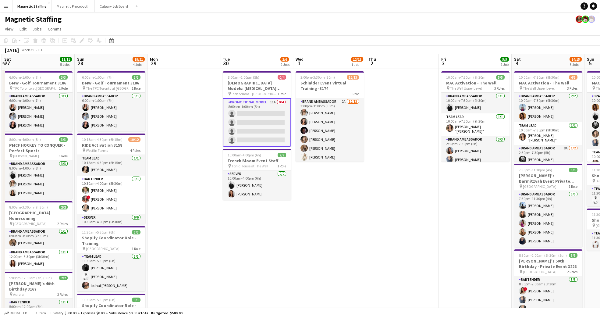
click at [262, 107] on app-card-role "Promotional Model 11A 0/4 8:00am-1:00pm (5h) single-neutral-actions single-neut…" at bounding box center [257, 122] width 68 height 48
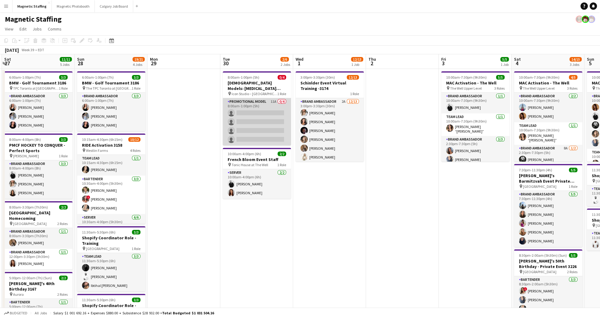
click at [263, 108] on app-card-role "Promotional Model 11A 0/4 8:00am-1:00pm (5h) single-neutral-actions single-neut…" at bounding box center [257, 121] width 68 height 47
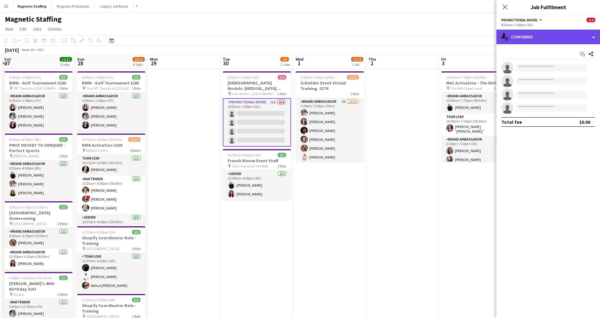
click at [588, 38] on div "single-neutral-actions-check-2 Confirmed" at bounding box center [549, 37] width 104 height 15
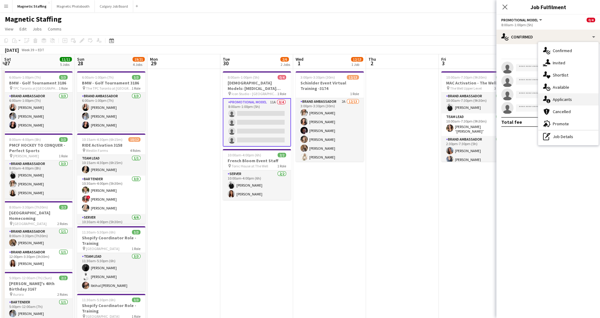
click at [578, 96] on div "single-neutral-actions-information Applicants" at bounding box center [568, 99] width 60 height 12
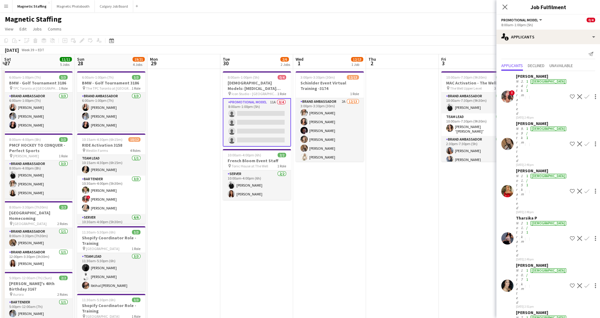
click at [514, 168] on div "Madi Booth Not rated 11.5km 1/1 female 24-09-2025 2:48pm Shortlist crew Decline…" at bounding box center [549, 191] width 104 height 46
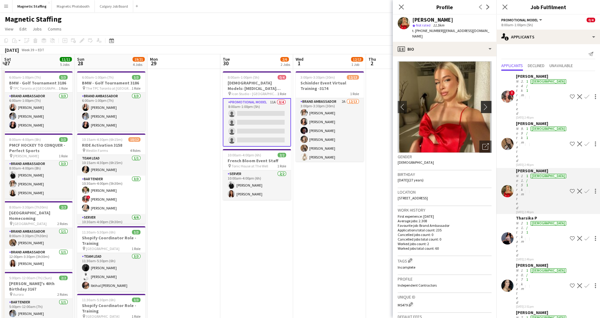
click at [483, 104] on app-icon "chevron-right" at bounding box center [487, 107] width 9 height 6
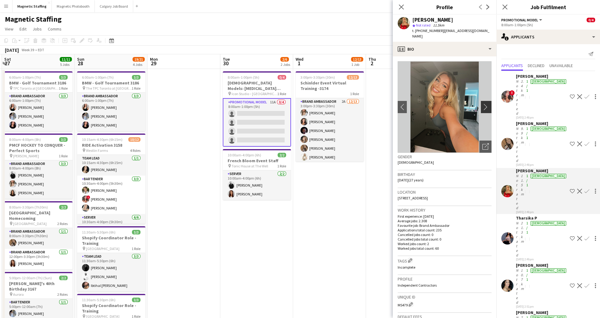
click at [483, 104] on app-icon "chevron-right" at bounding box center [487, 107] width 9 height 6
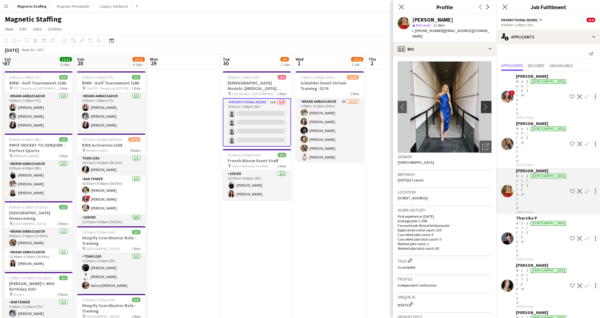
click at [483, 104] on app-icon "chevron-right" at bounding box center [487, 107] width 9 height 6
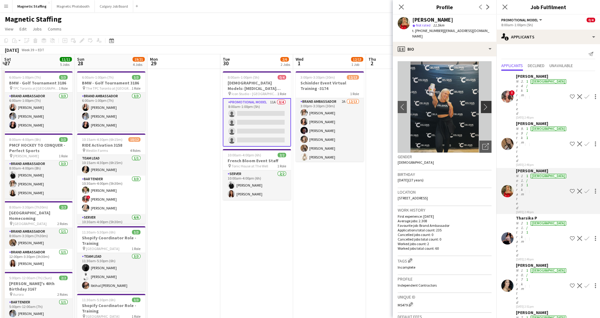
click at [483, 104] on app-icon "chevron-right" at bounding box center [487, 107] width 9 height 6
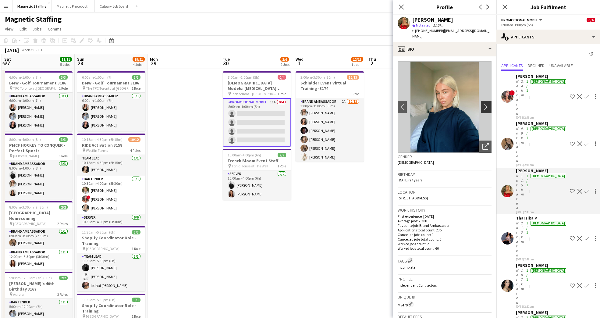
click at [483, 104] on app-icon "chevron-right" at bounding box center [487, 107] width 9 height 6
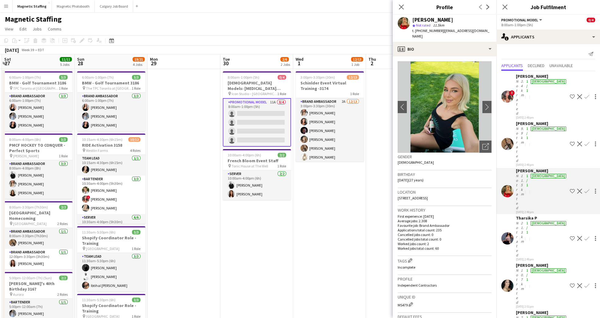
click at [515, 215] on div "Tharsika P Not rated 21.3km 1/1 female 24-09-2025 2:49pm Shortlist crew Decline…" at bounding box center [549, 238] width 104 height 46
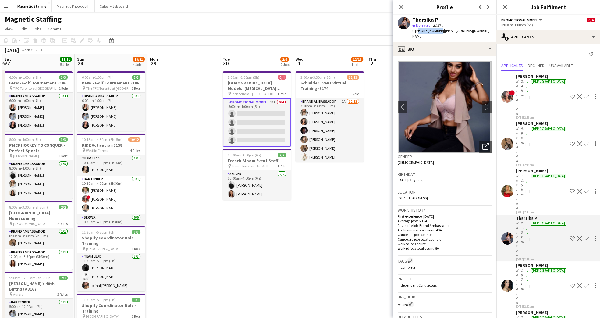
drag, startPoint x: 437, startPoint y: 31, endPoint x: 418, endPoint y: 30, distance: 18.9
click at [418, 30] on span "t. +16475266055" at bounding box center [428, 30] width 32 height 5
copy span "16475266055"
click at [518, 268] on div "Not rated" at bounding box center [518, 286] width 4 height 37
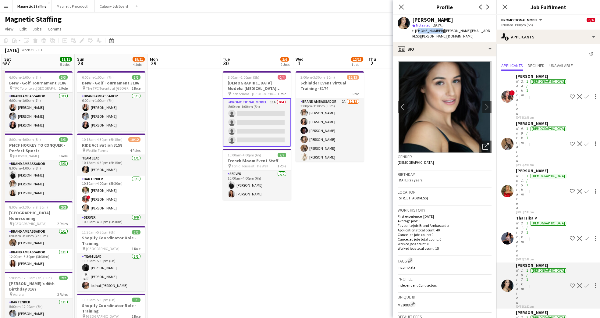
drag, startPoint x: 437, startPoint y: 31, endPoint x: 418, endPoint y: 32, distance: 19.5
click at [418, 32] on span "t. +15197162108" at bounding box center [428, 30] width 32 height 5
copy span "15197162108"
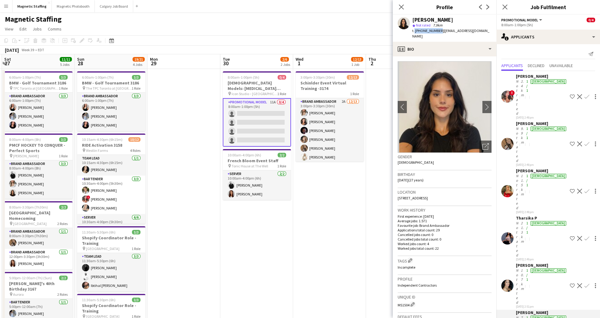
drag, startPoint x: 430, startPoint y: 30, endPoint x: 413, endPoint y: 30, distance: 17.1
click at [413, 30] on span "t. +16479931587" at bounding box center [428, 30] width 32 height 5
copy span ". +16479931587"
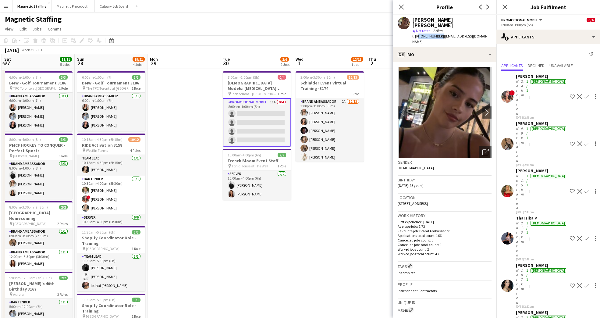
drag, startPoint x: 431, startPoint y: 31, endPoint x: 418, endPoint y: 33, distance: 13.2
click at [418, 34] on div "t. +16476329560 | giovannagenaros@gmail.com" at bounding box center [451, 39] width 79 height 11
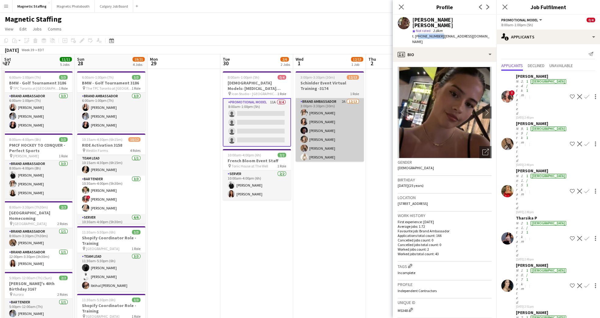
copy span "16476329560"
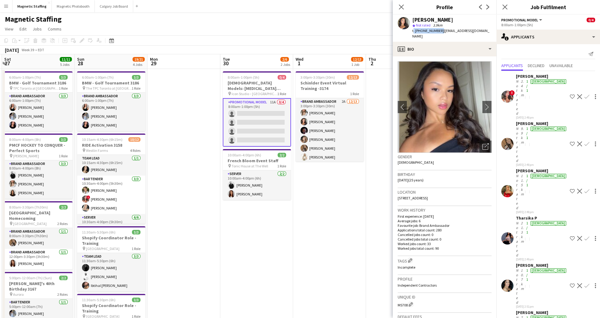
drag, startPoint x: 419, startPoint y: 30, endPoint x: 412, endPoint y: 30, distance: 7.0
click at [412, 30] on div "Katelynn Espinosa star Not rated 3.9km t. +16476315298 | katespi13@yahoo.com" at bounding box center [445, 28] width 104 height 27
copy span "t. +16476315298"
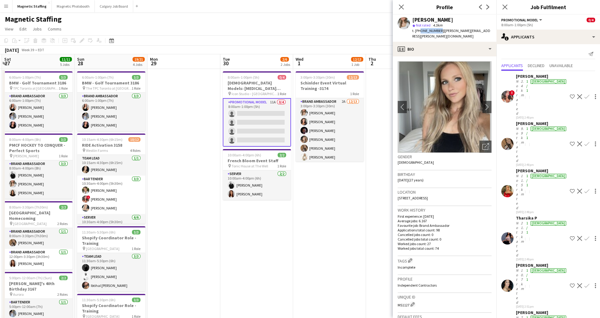
drag, startPoint x: 437, startPoint y: 30, endPoint x: 419, endPoint y: 33, distance: 18.5
click at [419, 33] on div "t. +14166592011 | sabrina.mccaskill@hotmail.com" at bounding box center [451, 33] width 79 height 11
copy span "4166592011"
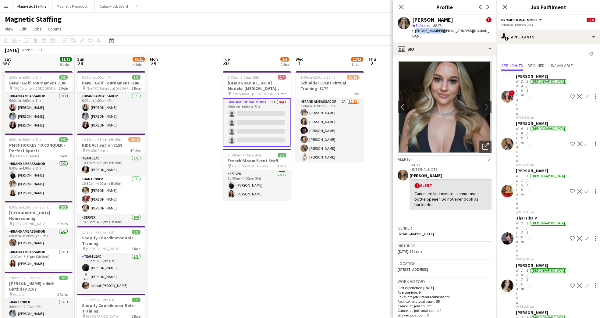
drag, startPoint x: 437, startPoint y: 30, endPoint x: 415, endPoint y: 32, distance: 21.4
click at [415, 32] on span "t. +16472277676" at bounding box center [428, 30] width 32 height 5
copy span "+16472277676"
click at [403, 6] on icon "Close pop-in" at bounding box center [401, 7] width 6 height 6
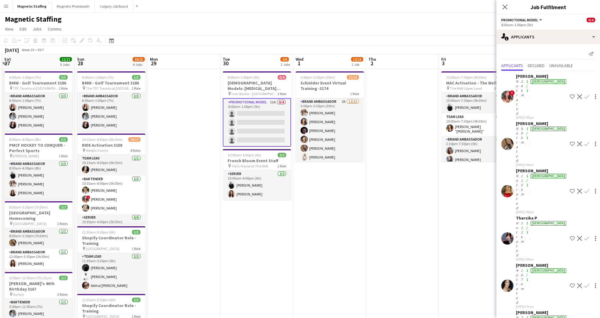
click at [506, 2] on div "Close pop-in" at bounding box center [505, 7] width 17 height 14
click at [505, 8] on icon "Close pop-in" at bounding box center [505, 7] width 5 height 5
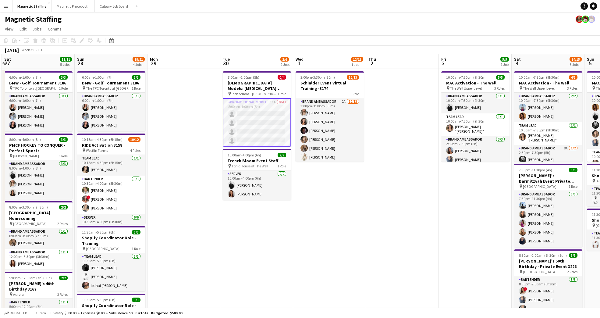
click at [264, 108] on app-card-role "Promotional Model 11A 0/4 8:00am-1:00pm (5h) single-neutral-actions single-neut…" at bounding box center [257, 122] width 68 height 48
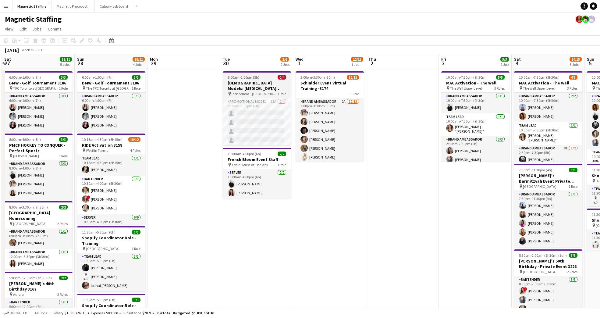
click at [271, 93] on div "pin Icon Studio – Soho Room 1 Role" at bounding box center [257, 93] width 68 height 5
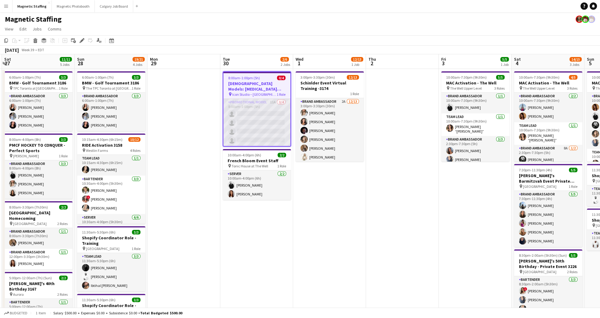
click at [272, 112] on app-card-role "Promotional Model 11A 0/4 8:00am-1:00pm (5h) single-neutral-actions single-neut…" at bounding box center [256, 122] width 67 height 47
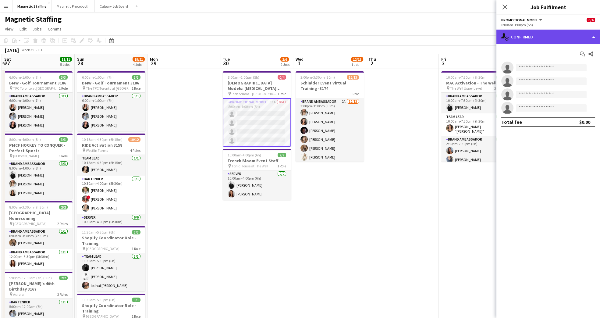
click at [555, 36] on div "single-neutral-actions-check-2 Confirmed" at bounding box center [549, 37] width 104 height 15
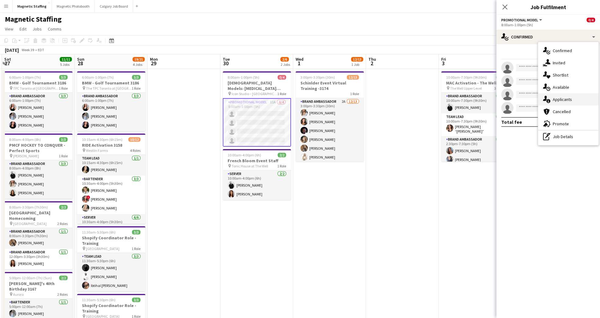
click at [574, 94] on div "single-neutral-actions-information Applicants" at bounding box center [568, 99] width 60 height 12
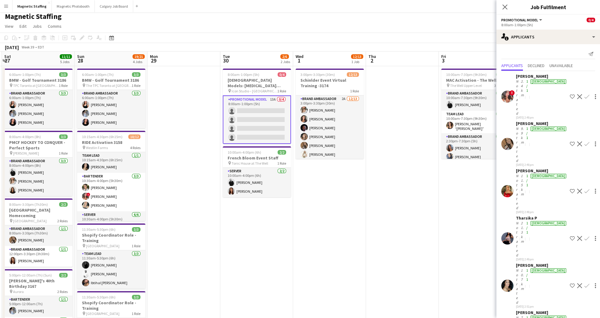
scroll to position [5, 0]
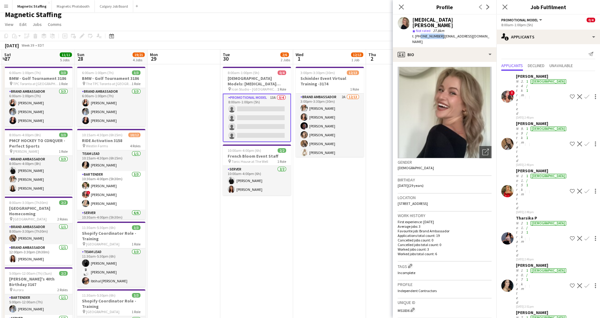
drag, startPoint x: 438, startPoint y: 31, endPoint x: 419, endPoint y: 33, distance: 19.2
click at [419, 34] on div "t. +16475004448 | alexiafilippeos@gmail.com" at bounding box center [451, 39] width 79 height 11
copy span "6475004448"
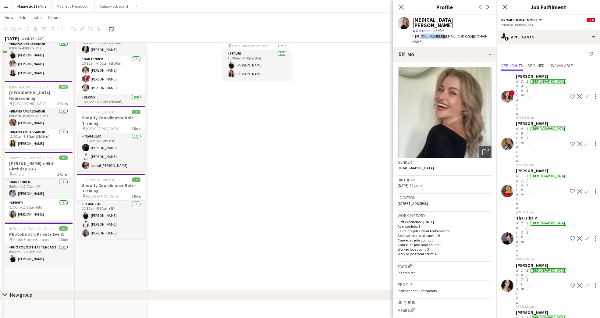
scroll to position [0, 0]
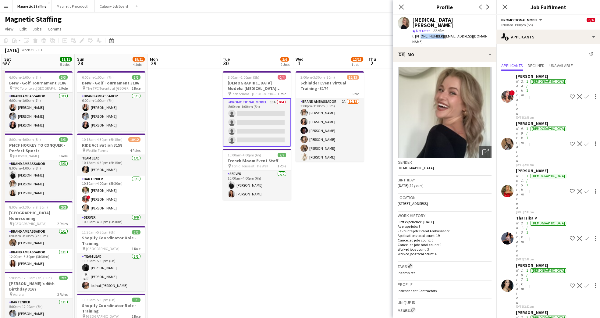
click at [353, 230] on app-date-cell "3:00pm-3:30pm (30m) 12/13 Schinlder Event Virtual Training -3174 1 Role Brand A…" at bounding box center [329, 239] width 73 height 341
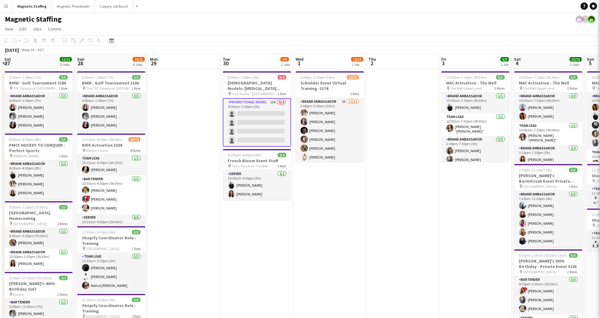
scroll to position [0, 217]
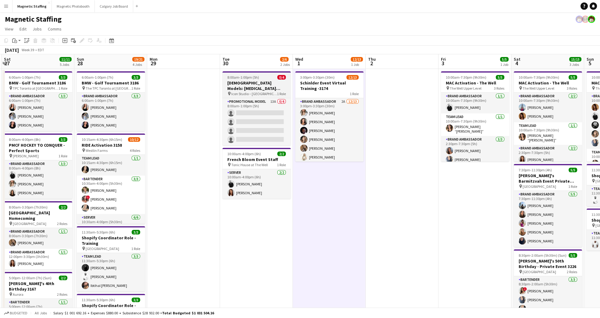
click at [259, 79] on div "8:00am-1:00pm (5h) 0/4" at bounding box center [257, 77] width 68 height 5
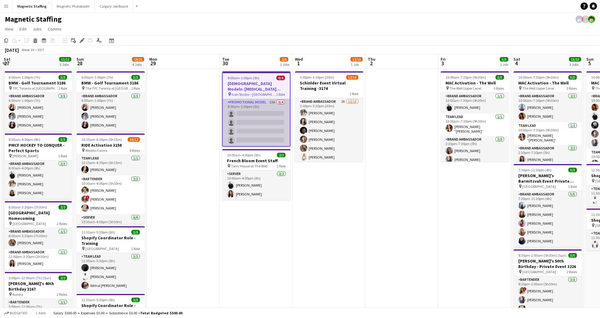
click at [256, 103] on app-card-role "Promotional Model 13A 0/4 8:00am-1:00pm (5h) single-neutral-actions single-neut…" at bounding box center [256, 122] width 67 height 47
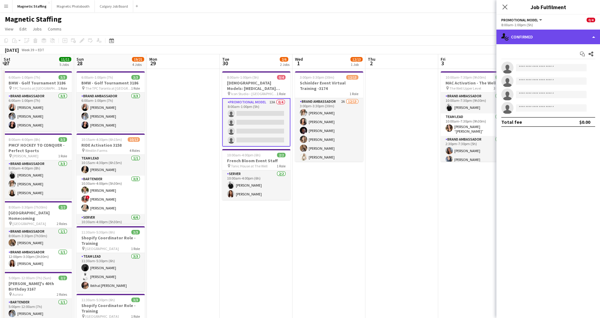
click at [559, 42] on div "single-neutral-actions-check-2 Confirmed" at bounding box center [549, 37] width 104 height 15
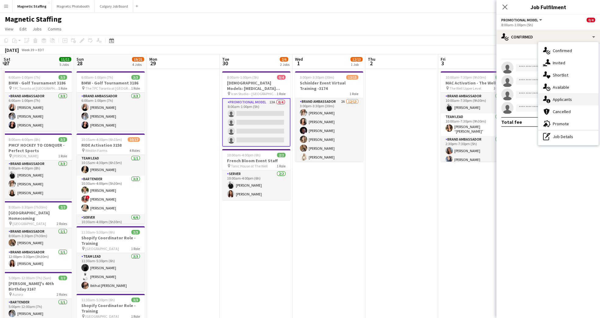
click at [588, 102] on div "single-neutral-actions-information Applicants" at bounding box center [568, 99] width 60 height 12
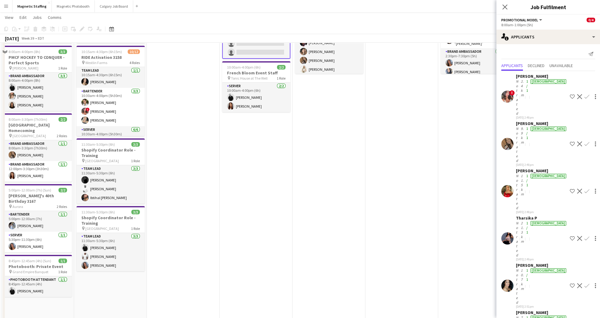
scroll to position [0, 0]
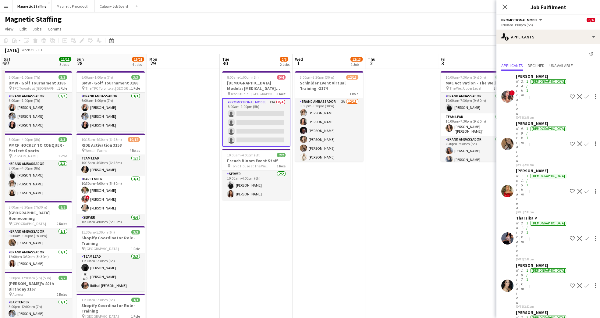
click at [504, 8] on icon at bounding box center [505, 7] width 5 height 5
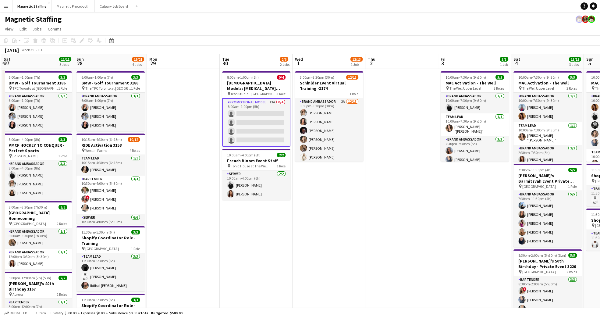
click at [271, 100] on app-card-role "Promotional Model 13A 0/4 8:00am-1:00pm (5h) single-neutral-actions single-neut…" at bounding box center [256, 122] width 68 height 48
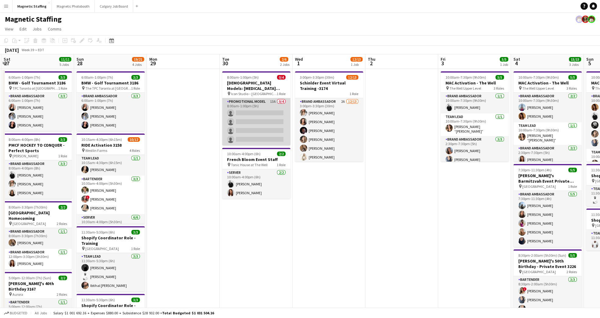
click at [266, 105] on app-card-role "Promotional Model 13A 0/4 8:00am-1:00pm (5h) single-neutral-actions single-neut…" at bounding box center [256, 121] width 68 height 47
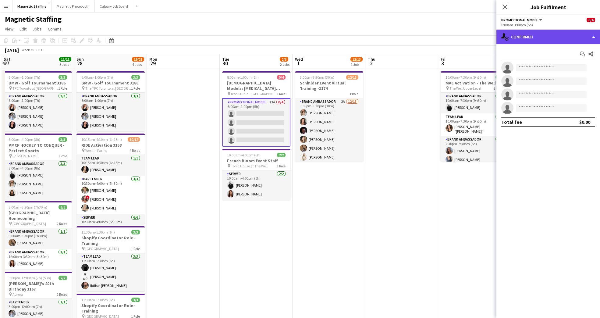
click at [552, 37] on div "single-neutral-actions-check-2 Confirmed" at bounding box center [549, 37] width 104 height 15
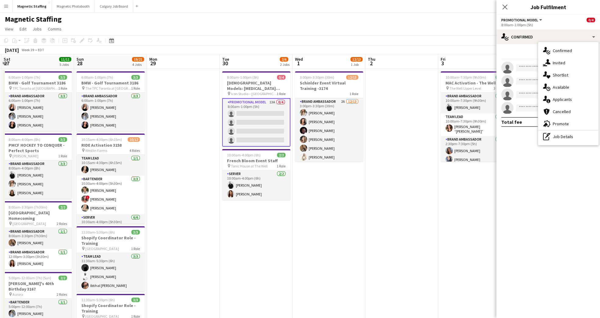
click at [571, 101] on span "Applicants" at bounding box center [562, 99] width 19 height 5
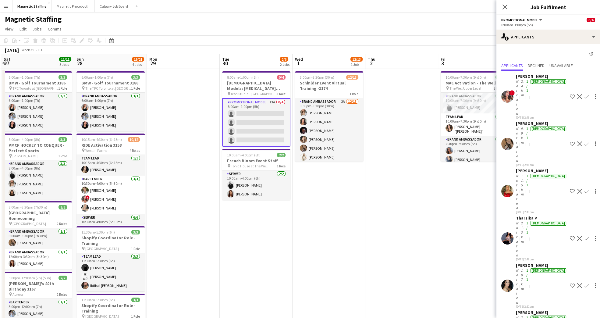
click at [434, 279] on app-date-cell at bounding box center [401, 239] width 73 height 341
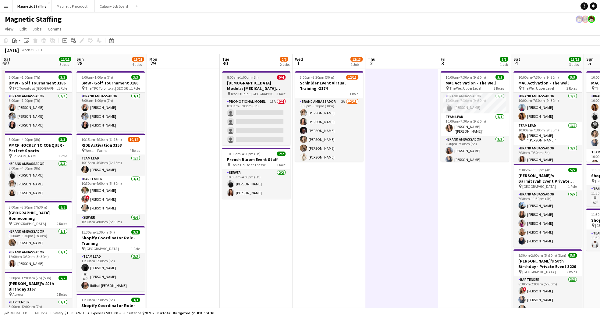
click at [237, 87] on h3 "[DEMOGRAPHIC_DATA] Models: Hair Extension Models | 3321" at bounding box center [256, 85] width 68 height 11
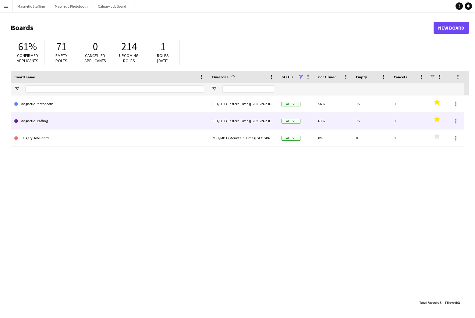
click at [32, 119] on link "Magnetic Staffing" at bounding box center [109, 120] width 190 height 17
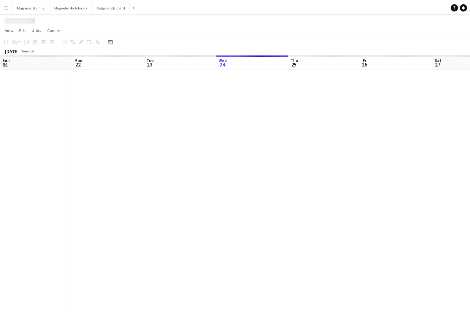
scroll to position [0, 145]
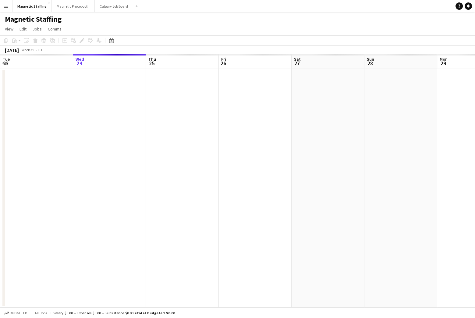
click at [6, 3] on button "Menu" at bounding box center [6, 6] width 12 height 12
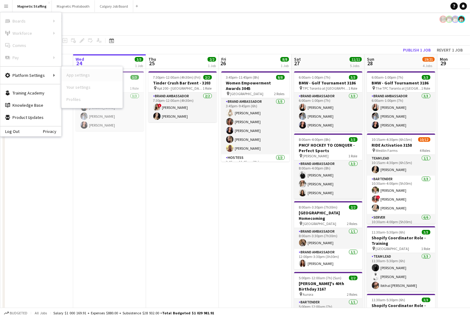
click at [82, 77] on link "App settings" at bounding box center [92, 75] width 61 height 12
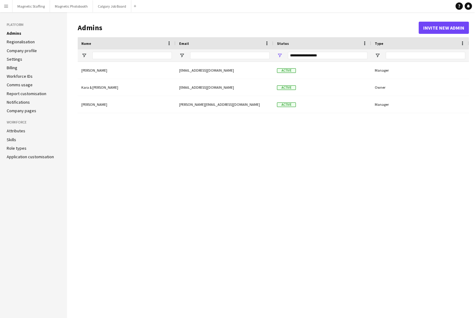
click at [17, 147] on link "Role types" at bounding box center [17, 147] width 20 height 5
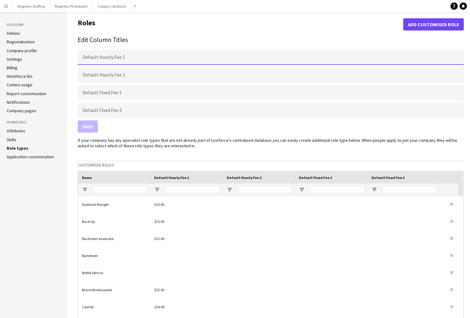
click at [120, 57] on input "Default Hourly Fee 1" at bounding box center [271, 57] width 386 height 15
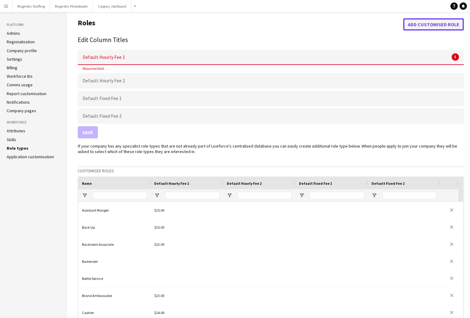
click at [419, 27] on button "Add customised role" at bounding box center [433, 24] width 61 height 12
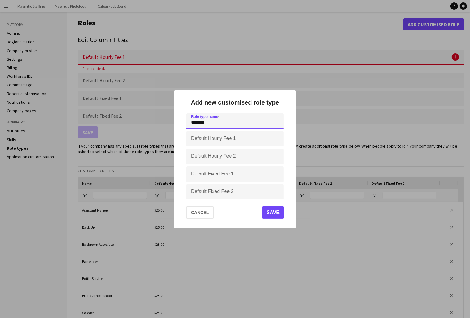
type input "*******"
drag, startPoint x: 241, startPoint y: 98, endPoint x: 289, endPoint y: 94, distance: 48.0
click at [289, 94] on div "Add new customised role type Role type name ******* Default Hourly Fee 1 Defaul…" at bounding box center [235, 159] width 122 height 138
click at [210, 141] on input "Default Hourly Fee 1" at bounding box center [235, 138] width 98 height 15
type input "***"
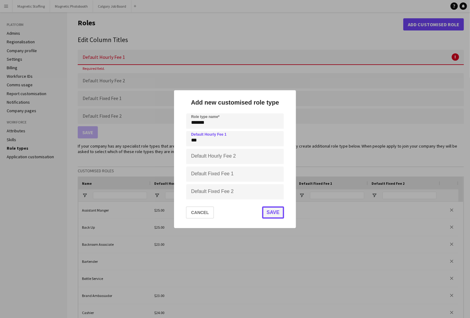
click at [280, 212] on button "Save" at bounding box center [273, 212] width 22 height 12
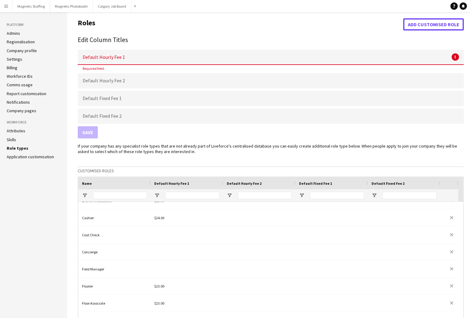
scroll to position [121, 0]
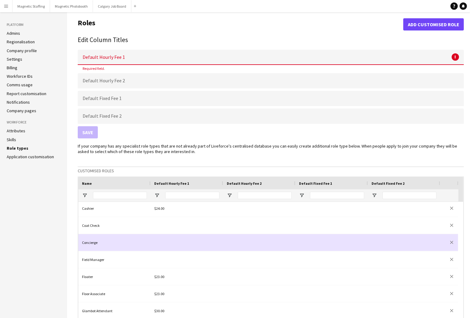
click at [173, 239] on div at bounding box center [187, 242] width 73 height 17
click at [151, 241] on div at bounding box center [187, 242] width 73 height 17
click at [169, 242] on input at bounding box center [186, 243] width 65 height 13
type input "***"
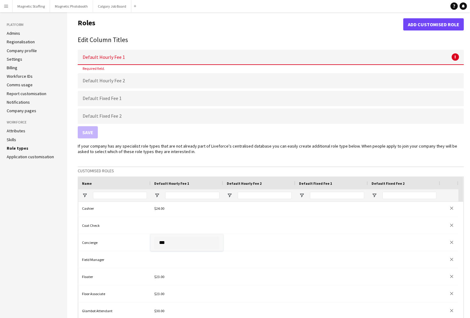
click at [219, 151] on p "If your company has any specialist role types that are not already part of Live…" at bounding box center [271, 148] width 386 height 11
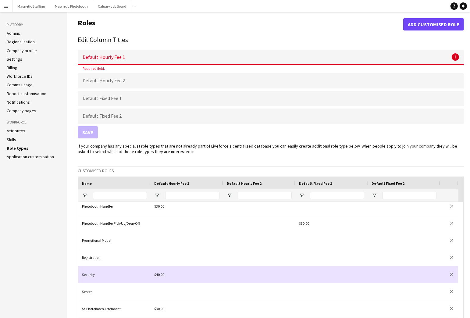
scroll to position [351, 0]
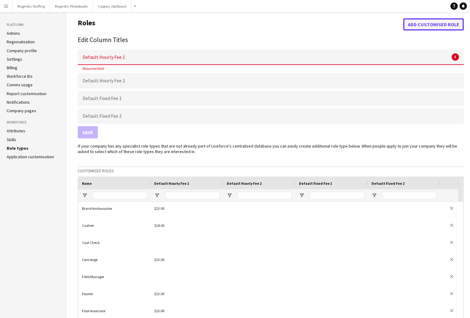
click at [440, 22] on button "Add customised role" at bounding box center [433, 24] width 61 height 12
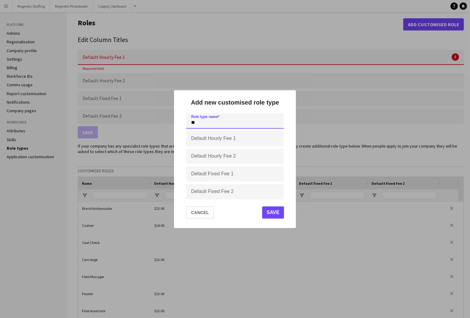
type input "*"
type input "**********"
click at [229, 141] on input "Default Hourly Fee 1" at bounding box center [235, 138] width 98 height 15
type input "***"
click at [280, 214] on button "Save" at bounding box center [273, 212] width 22 height 12
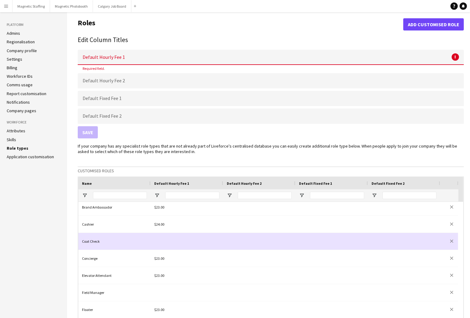
click at [160, 240] on div at bounding box center [187, 241] width 73 height 17
click at [161, 241] on input at bounding box center [186, 241] width 65 height 13
type input "***"
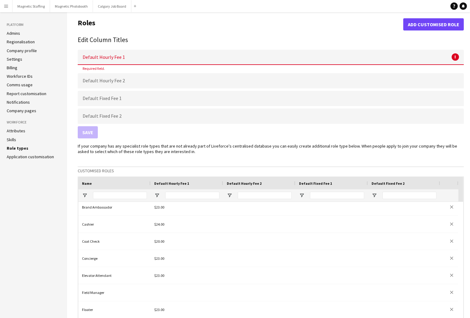
click at [45, 233] on aside "Platform Admins Regionalisation Company profile Settings Billing Workforce IDs …" at bounding box center [33, 274] width 67 height 524
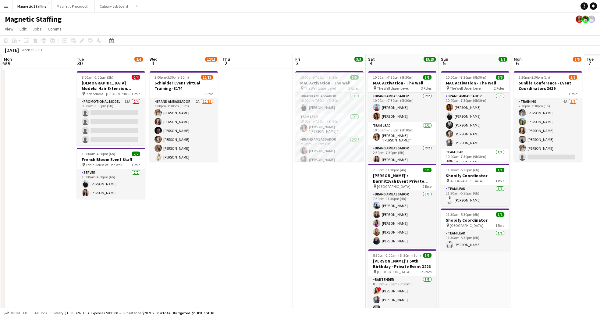
scroll to position [0, 155]
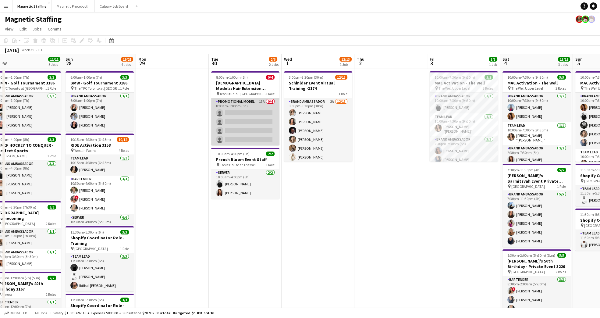
click at [241, 105] on app-card-role "Promotional Model 13A 0/4 8:00am-1:00pm (5h) single-neutral-actions single-neut…" at bounding box center [245, 121] width 68 height 47
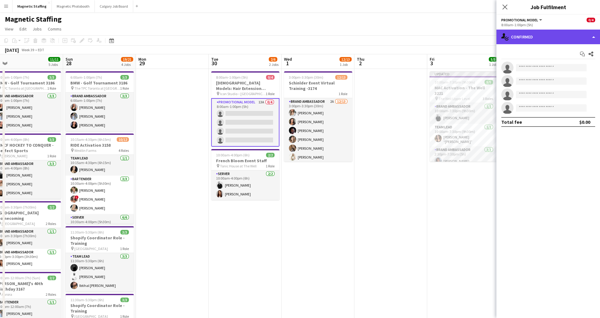
click at [556, 35] on div "single-neutral-actions-check-2 Confirmed" at bounding box center [549, 37] width 104 height 15
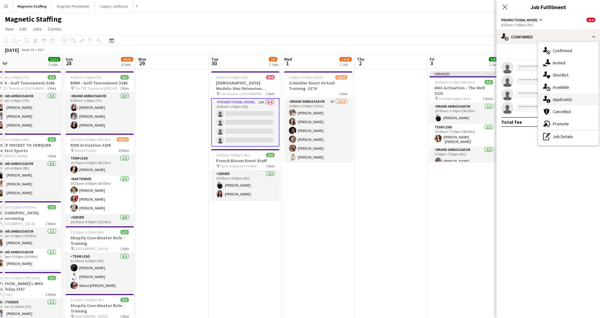
click at [583, 105] on div "single-neutral-actions-information Applicants" at bounding box center [568, 99] width 60 height 12
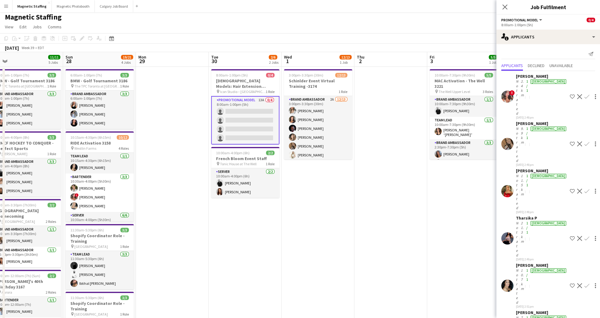
scroll to position [0, 0]
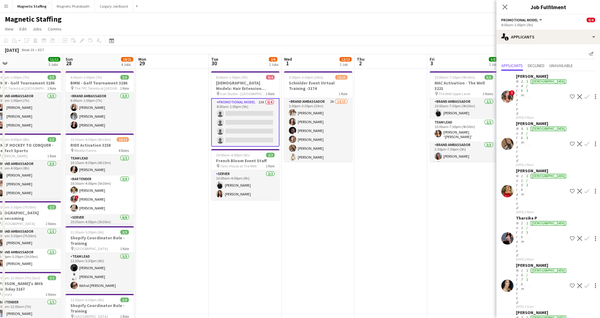
click at [504, 6] on icon at bounding box center [505, 7] width 5 height 5
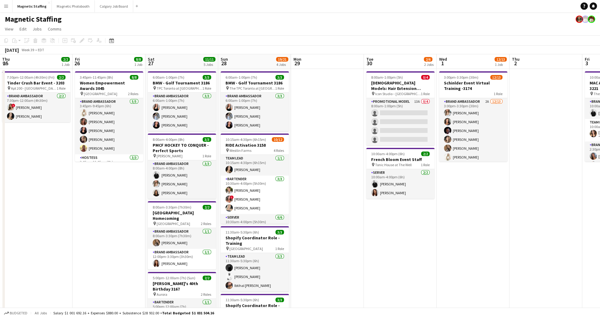
scroll to position [0, 292]
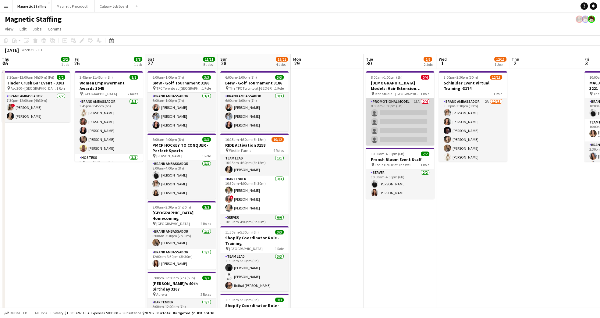
click at [408, 107] on app-card-role "Promotional Model 13A 0/4 8:00am-1:00pm (5h) single-neutral-actions single-neut…" at bounding box center [400, 121] width 68 height 47
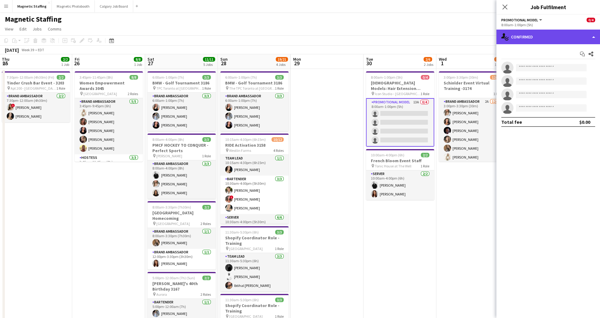
click at [559, 34] on div "single-neutral-actions-check-2 Confirmed" at bounding box center [549, 37] width 104 height 15
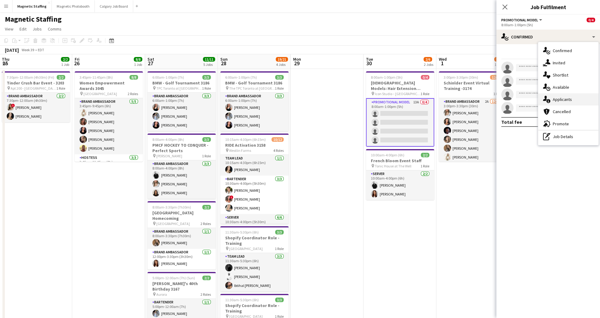
click at [576, 99] on div "single-neutral-actions-information Applicants" at bounding box center [568, 99] width 60 height 12
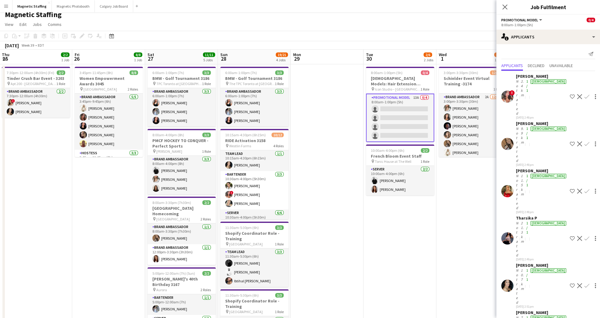
scroll to position [0, 0]
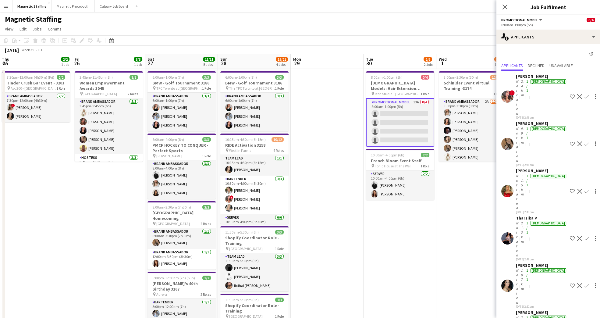
click at [428, 266] on app-date-cell "8:00am-1:00pm (5h) 0/4 [DEMOGRAPHIC_DATA] Models: Hair Extension Models | 3321 …" at bounding box center [400, 239] width 73 height 341
